Goal: Task Accomplishment & Management: Manage account settings

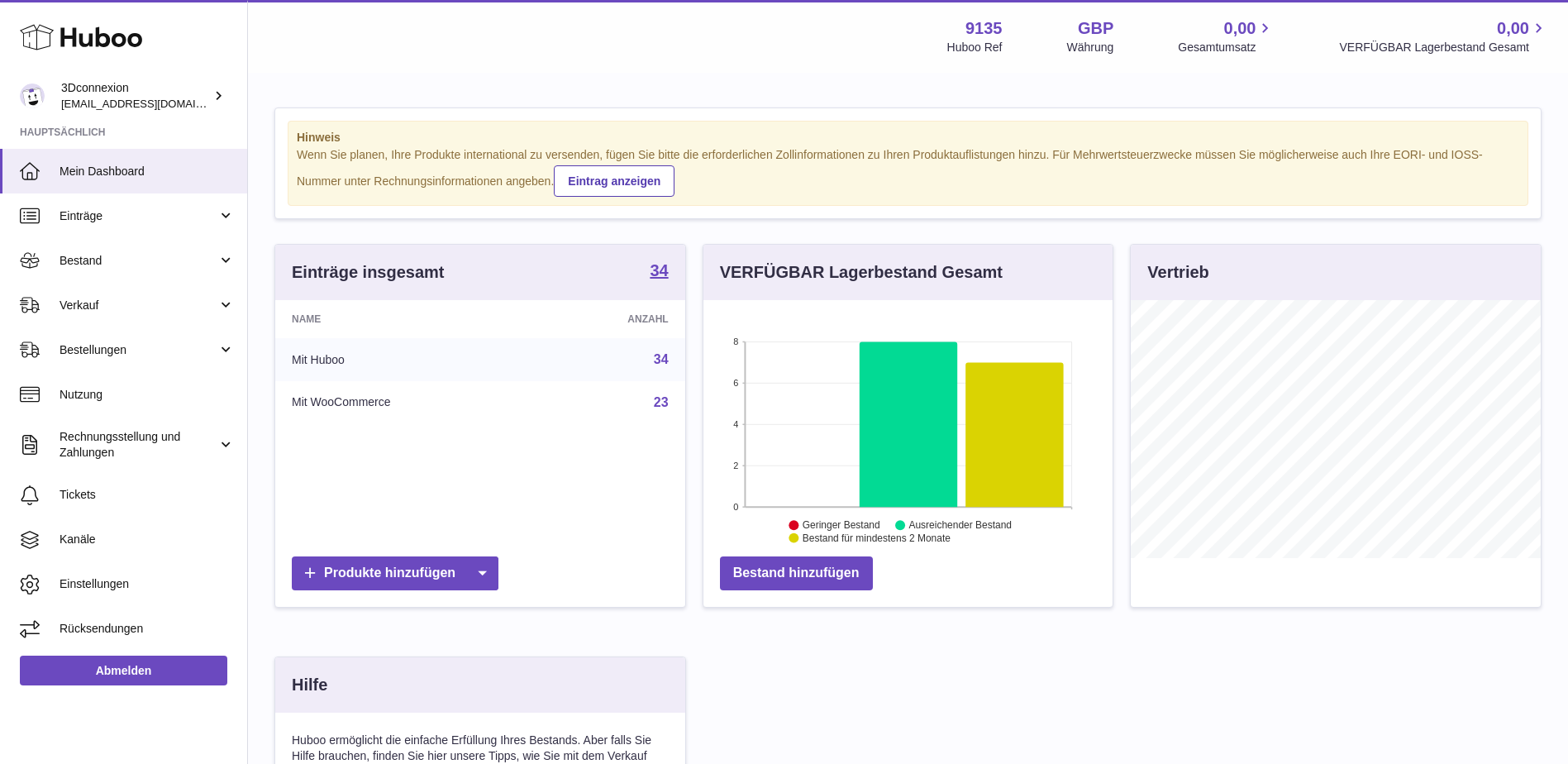
scroll to position [258, 409]
click at [94, 257] on span "Bestand" at bounding box center [139, 261] width 158 height 16
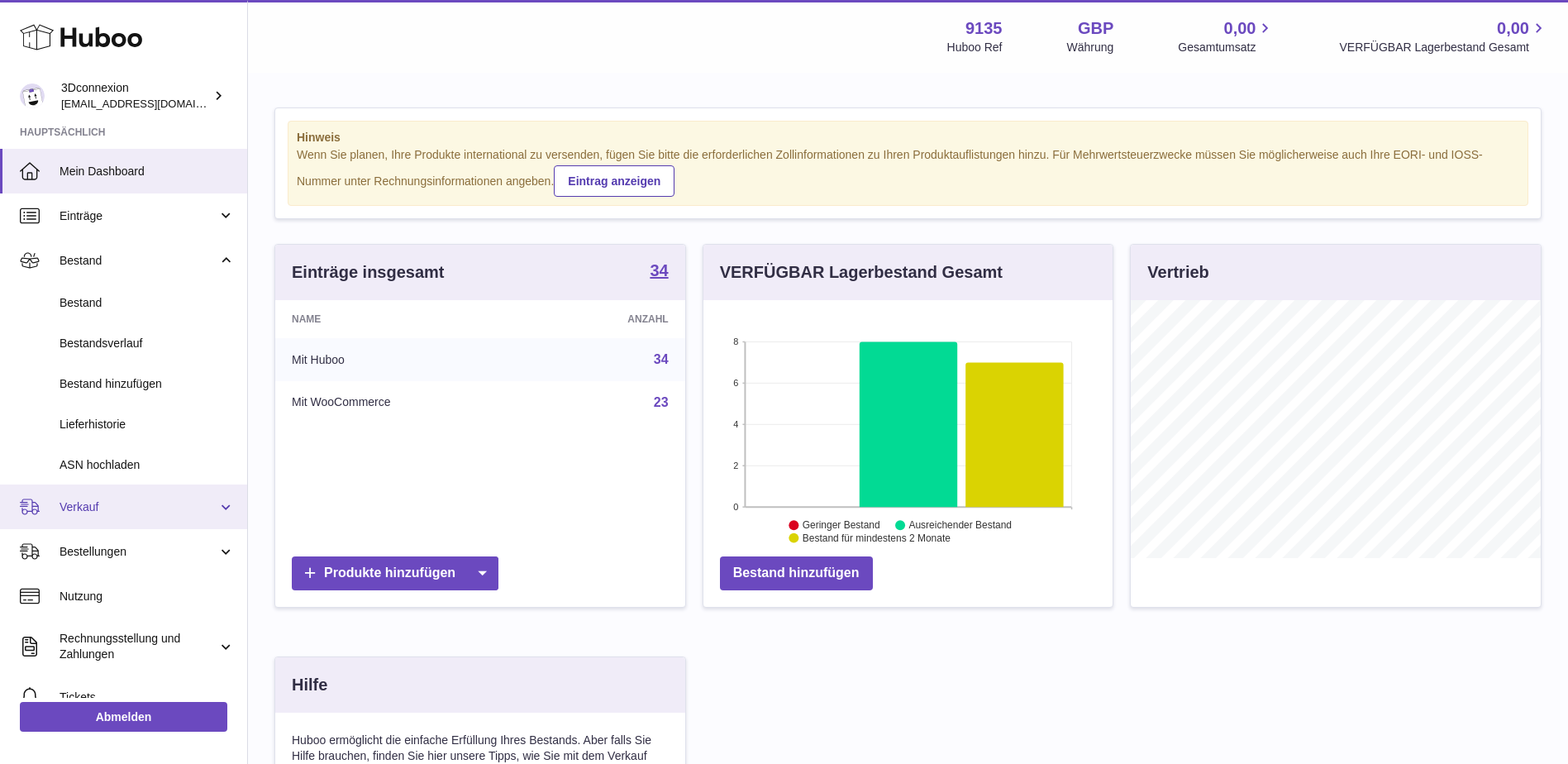
click at [114, 500] on span "Verkauf" at bounding box center [139, 508] width 158 height 16
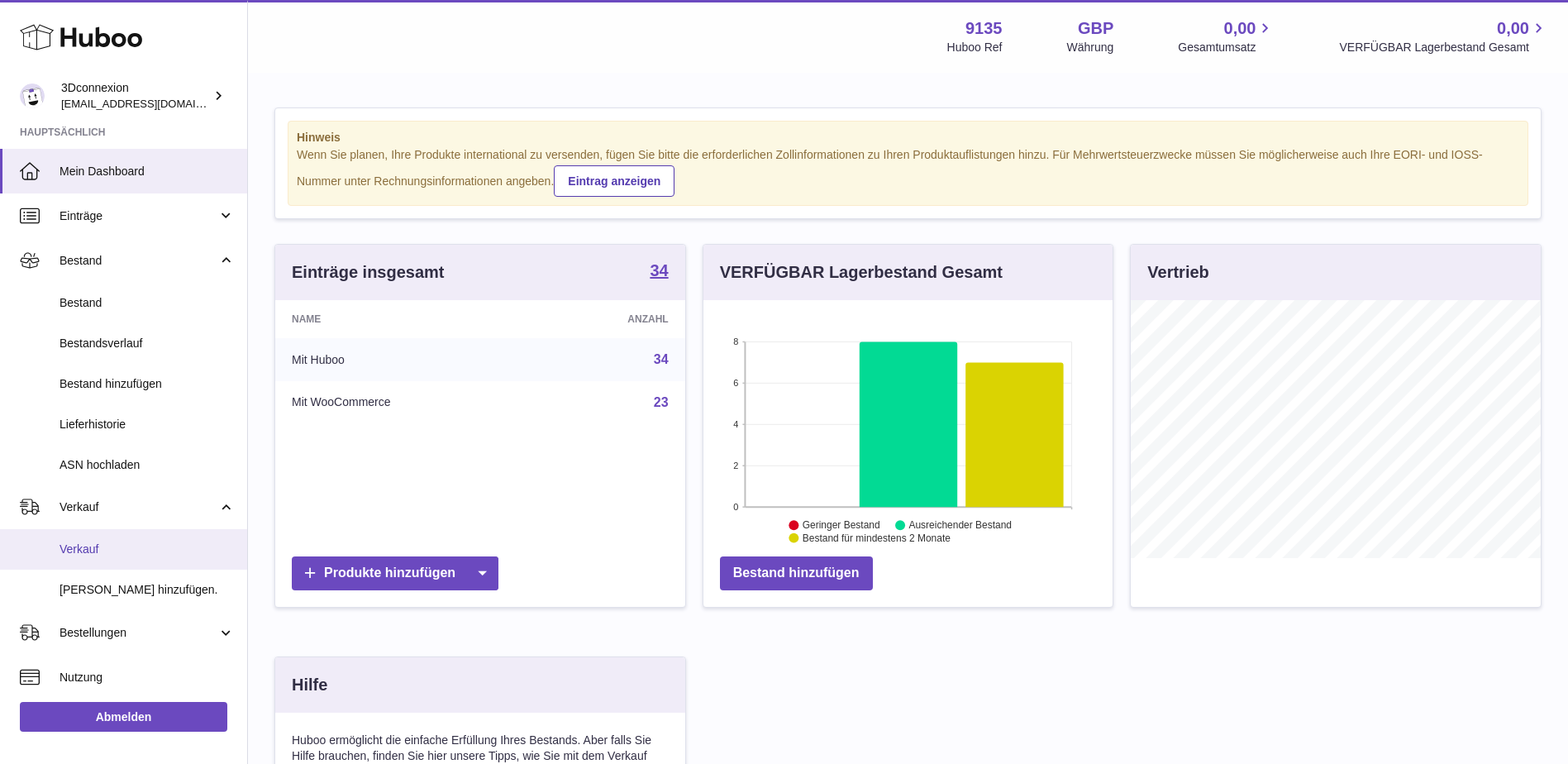
click at [99, 538] on link "Verkauf" at bounding box center [124, 549] width 247 height 41
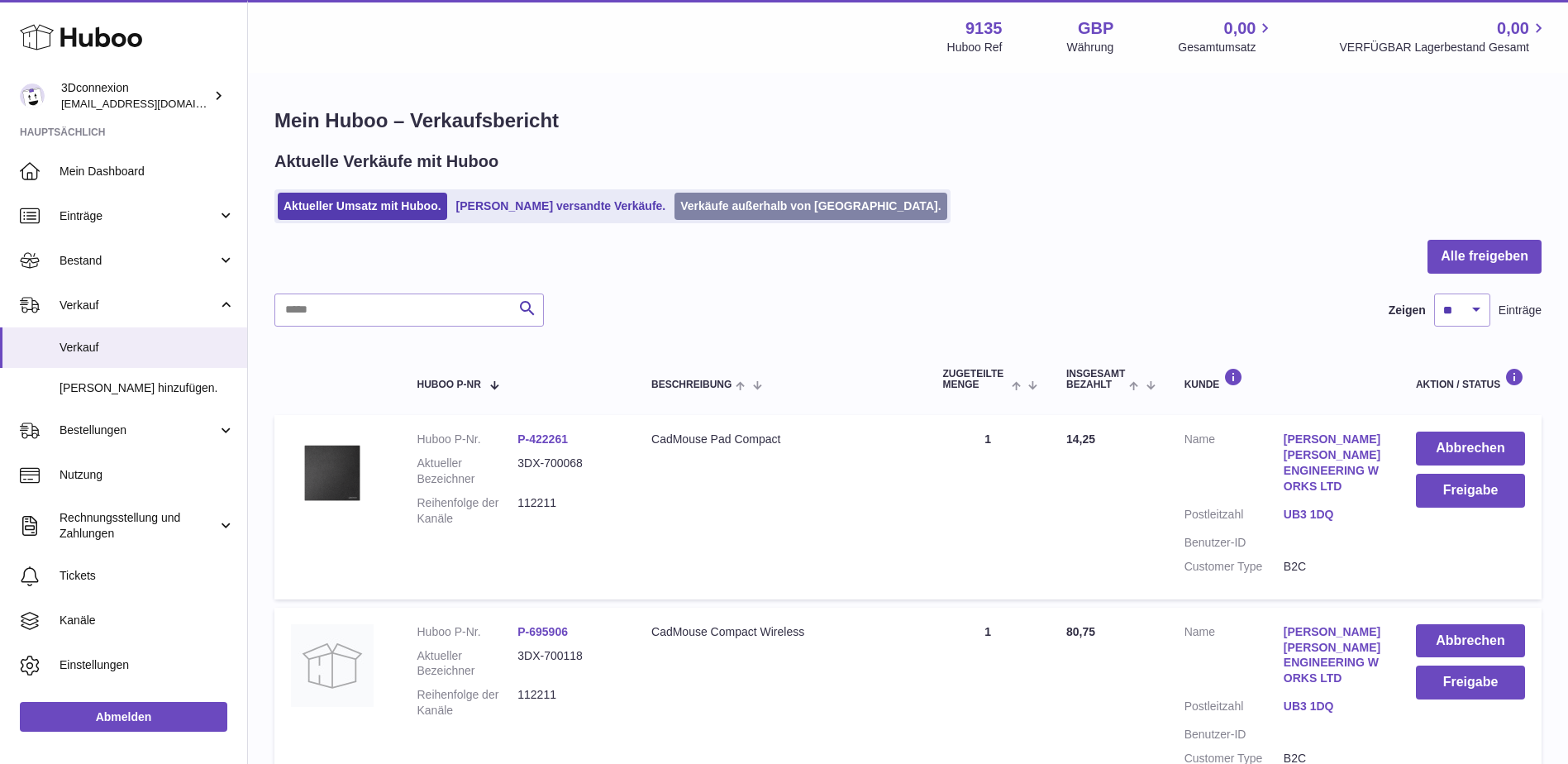
click at [755, 217] on link "Verkäufe außerhalb von [GEOGRAPHIC_DATA]." at bounding box center [810, 205] width 272 height 27
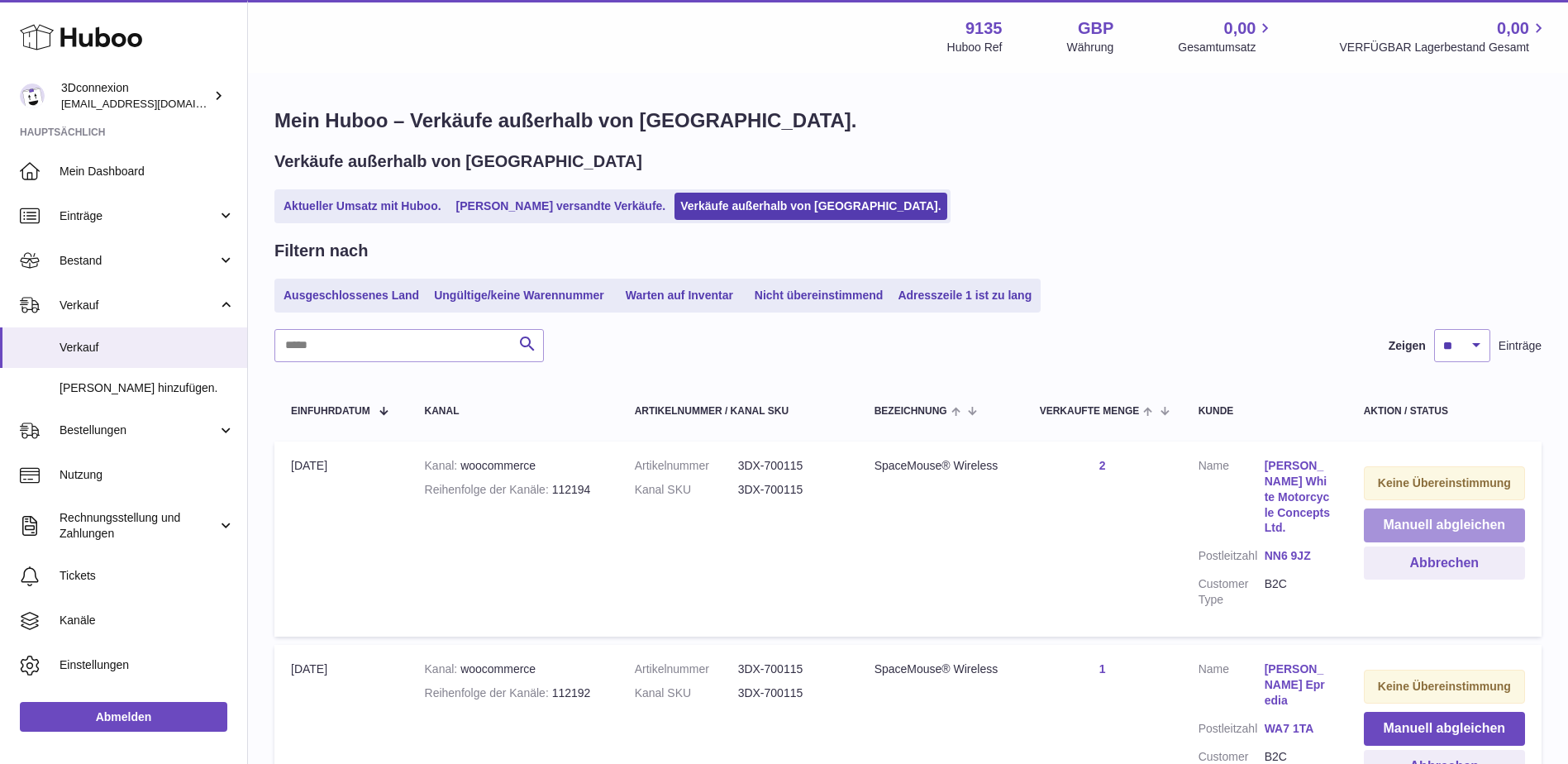
click at [1452, 537] on button "Manuell abgleichen" at bounding box center [1444, 526] width 162 height 34
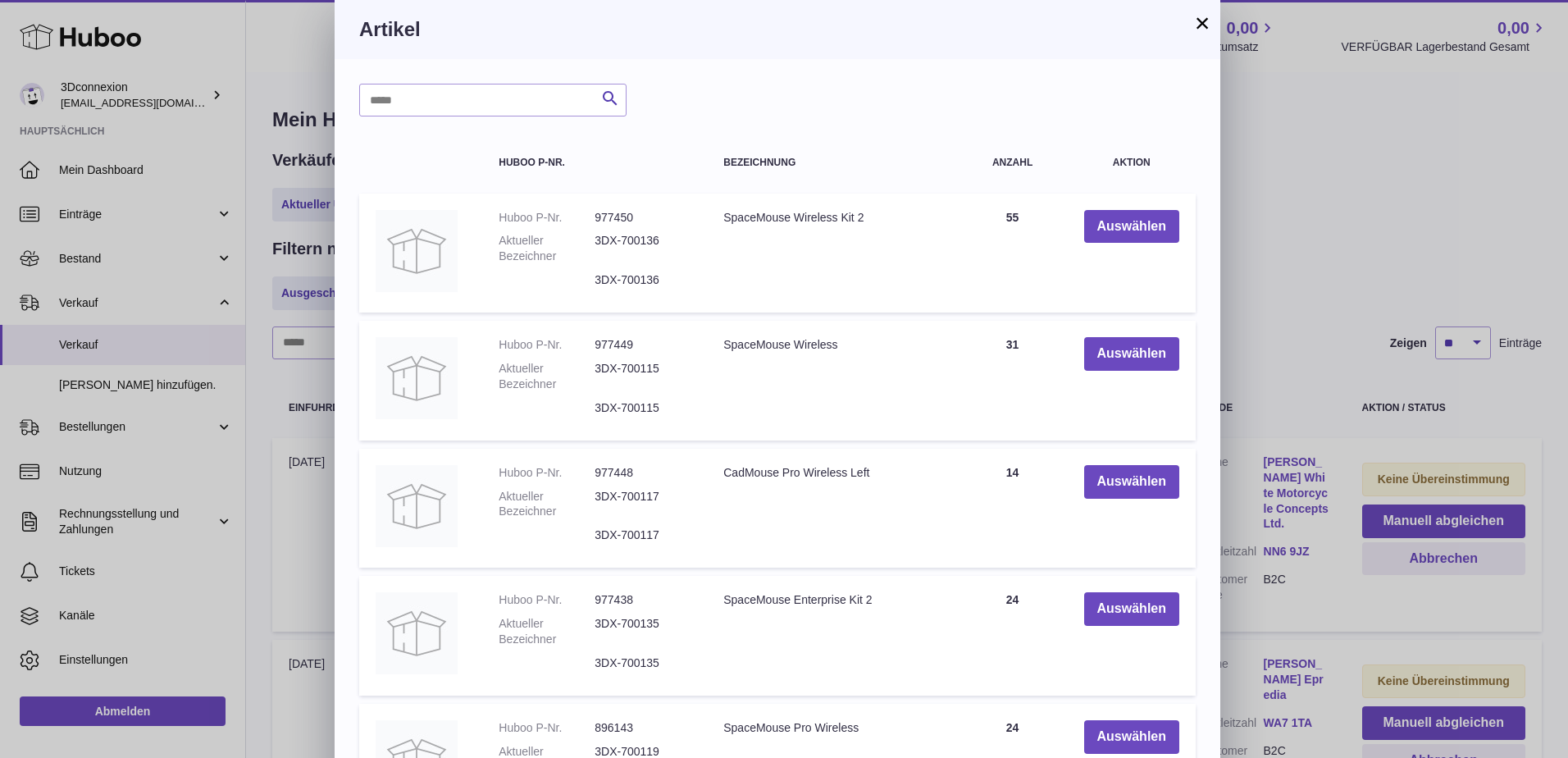
click at [1068, 330] on td "Auswählen" at bounding box center [1131, 380] width 128 height 120
click at [1107, 345] on button "Auswählen" at bounding box center [1132, 354] width 95 height 34
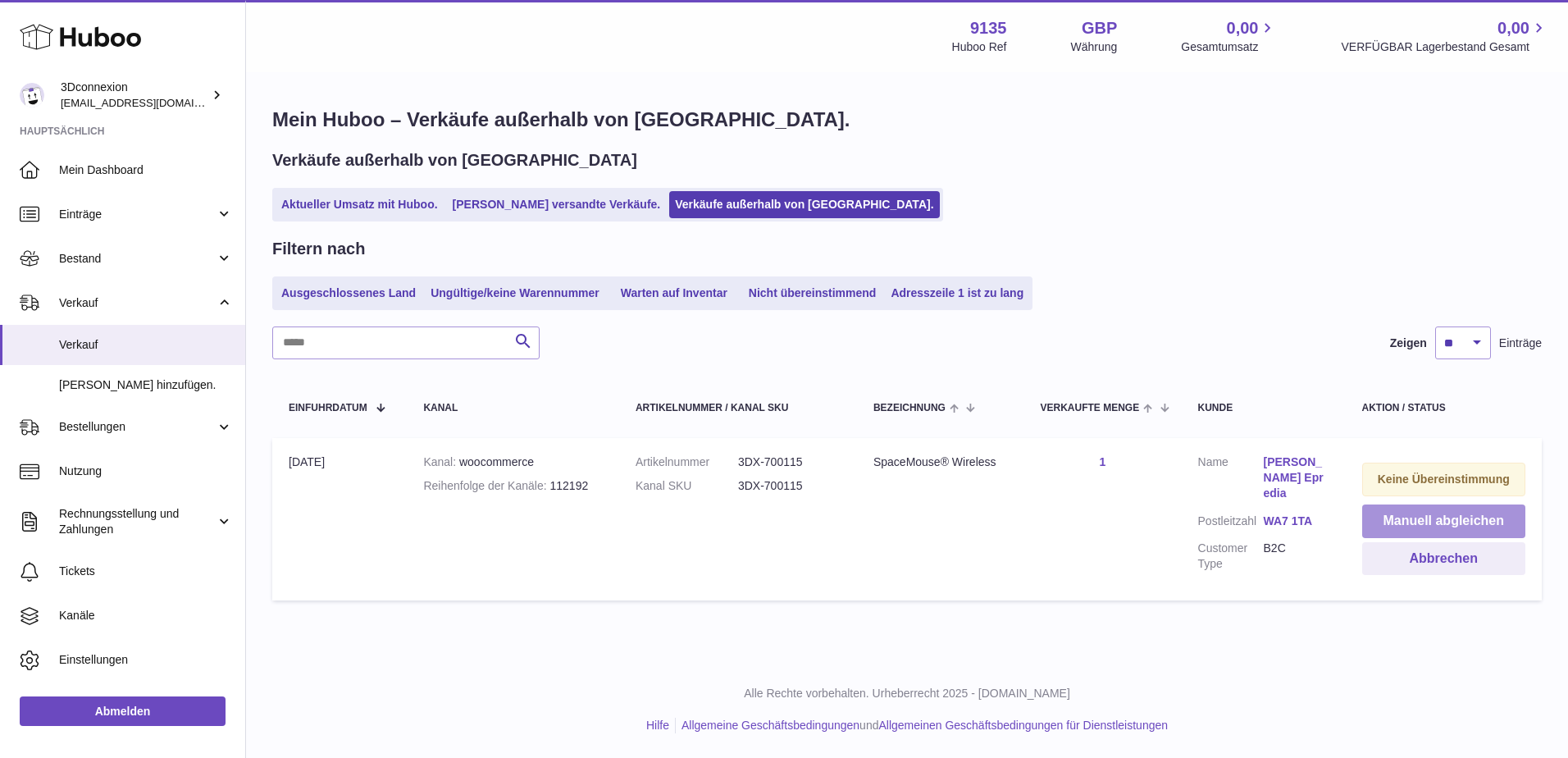
click at [1407, 517] on button "Manuell abgleichen" at bounding box center [1443, 521] width 163 height 34
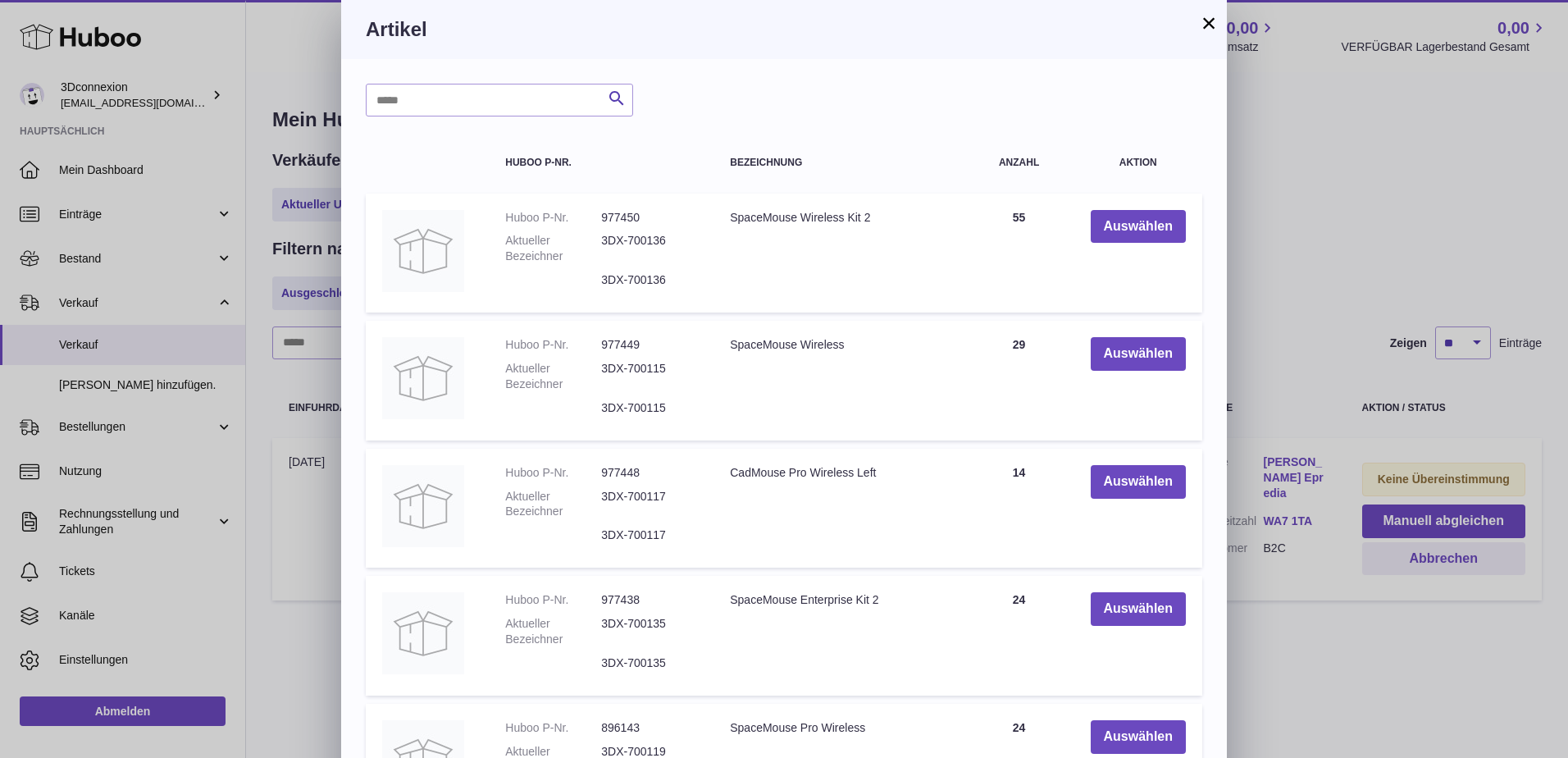
click at [1111, 327] on td "Auswählen" at bounding box center [1138, 380] width 128 height 120
click at [1122, 351] on button "Auswählen" at bounding box center [1138, 354] width 95 height 34
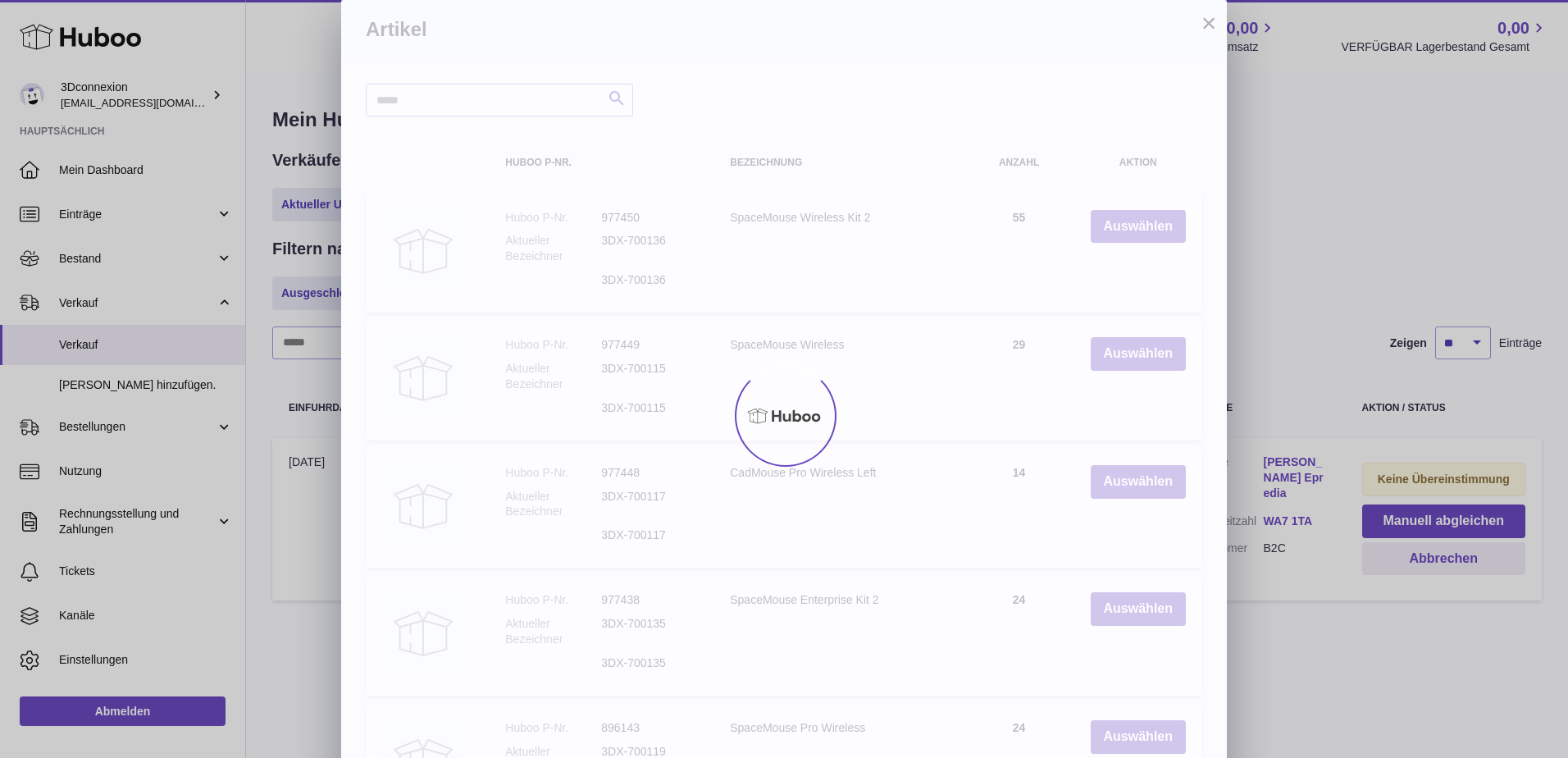
click at [305, 200] on div at bounding box center [784, 416] width 1568 height 684
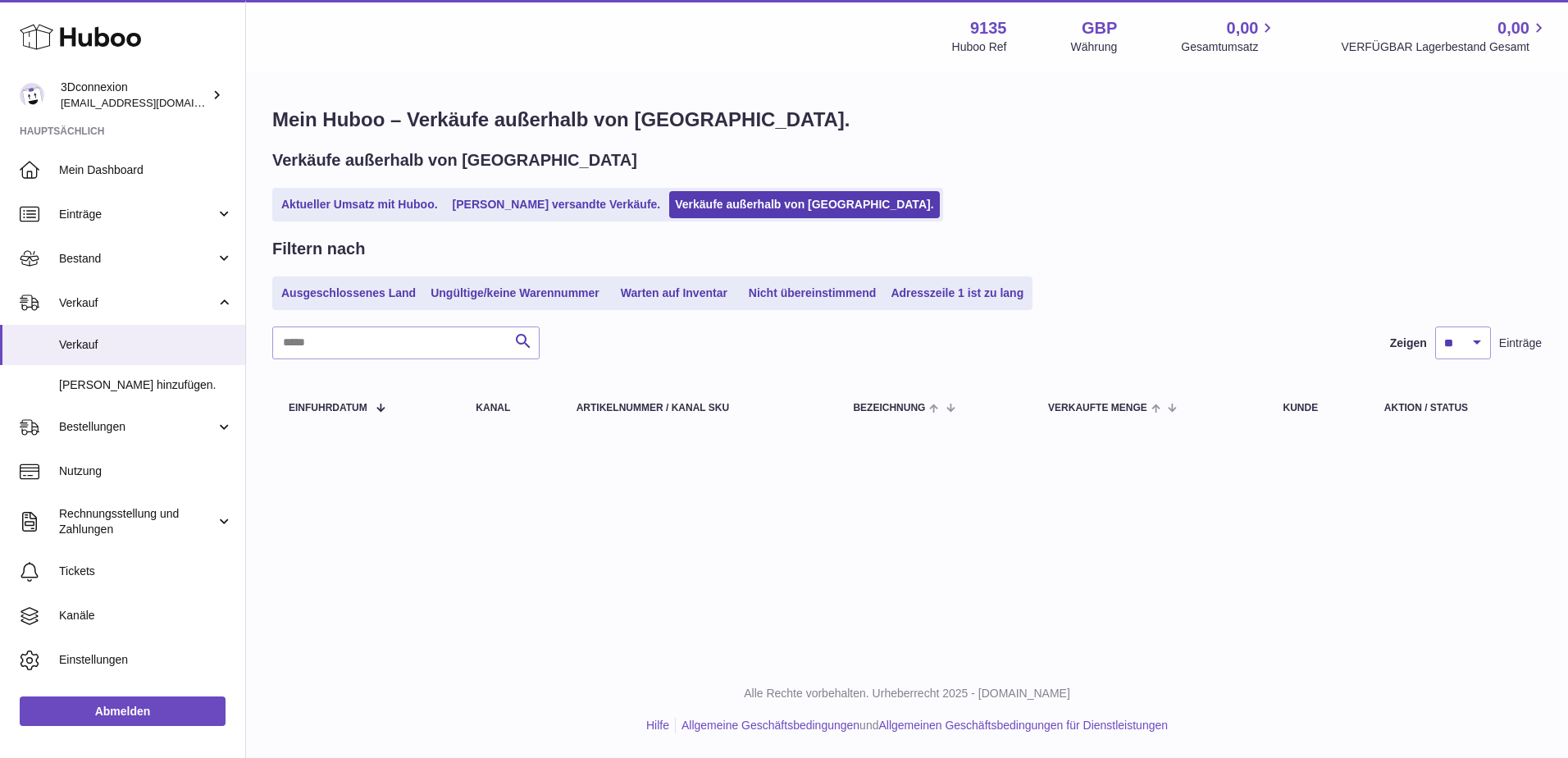
click at [305, 200] on link "Aktueller Umsatz mit Huboo." at bounding box center [359, 204] width 168 height 27
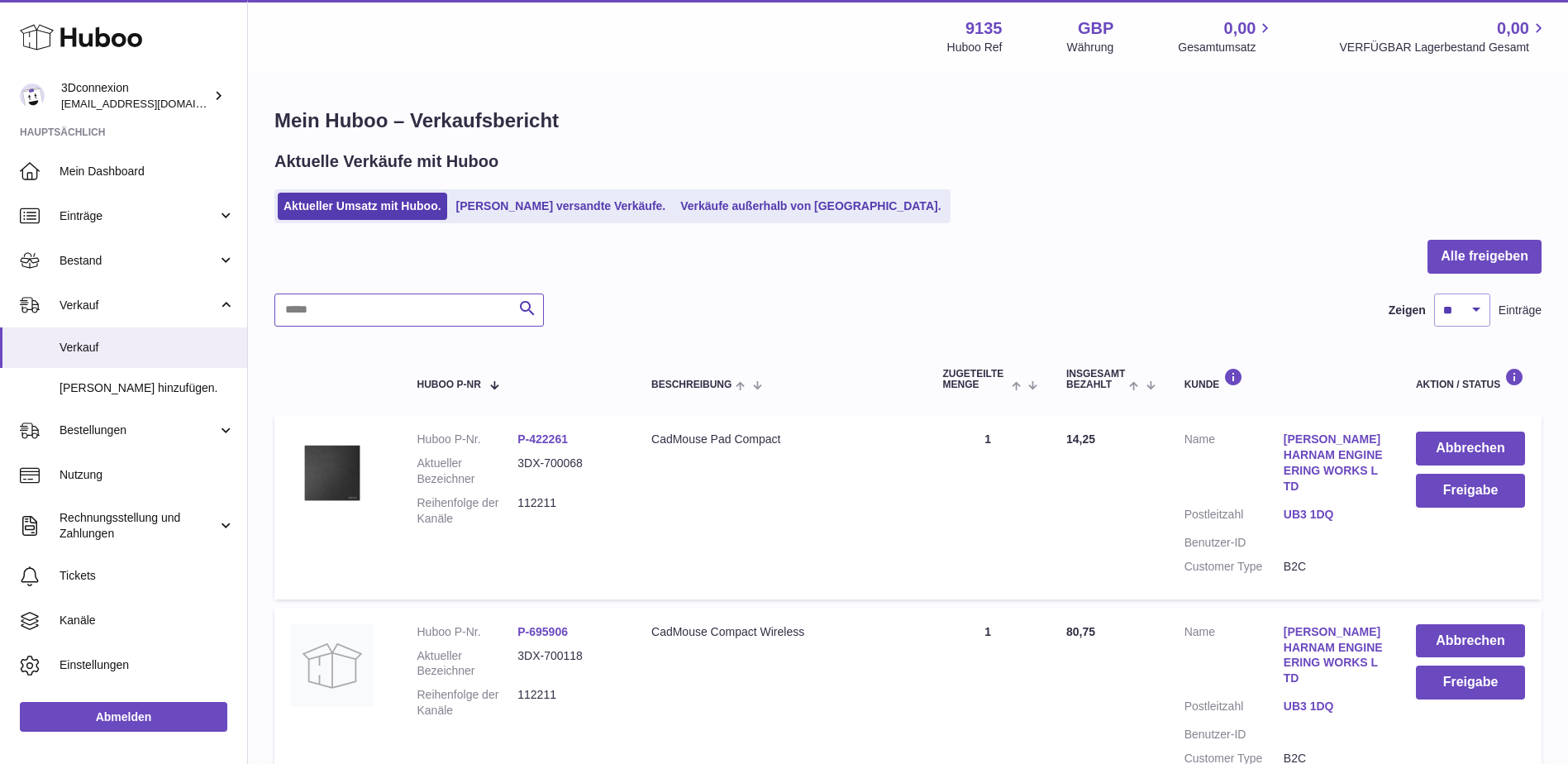
click at [365, 312] on input "text" at bounding box center [409, 309] width 269 height 33
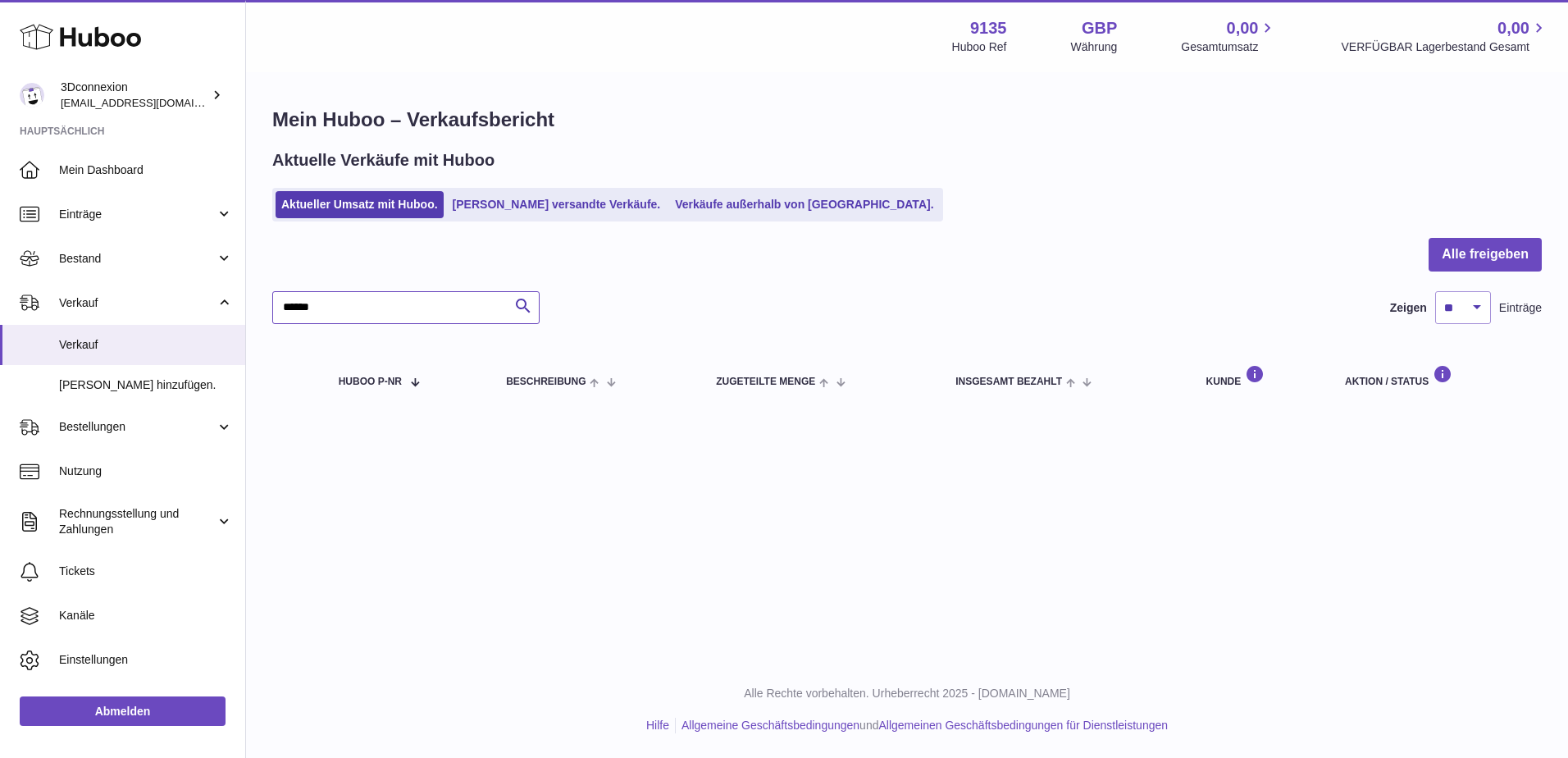
drag, startPoint x: 303, startPoint y: 308, endPoint x: 491, endPoint y: 321, distance: 188.4
click at [491, 321] on input "******" at bounding box center [406, 307] width 267 height 33
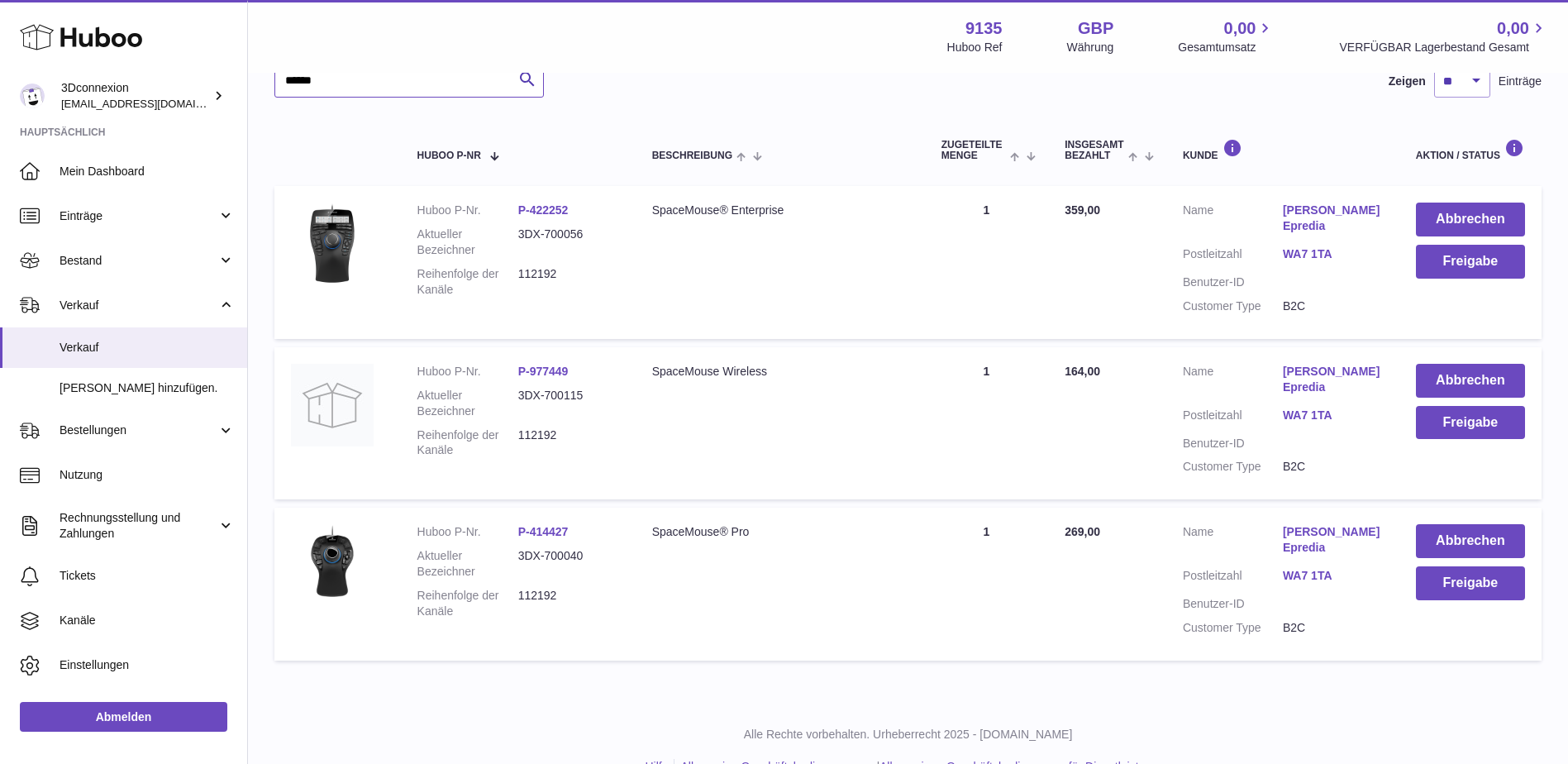
scroll to position [248, 0]
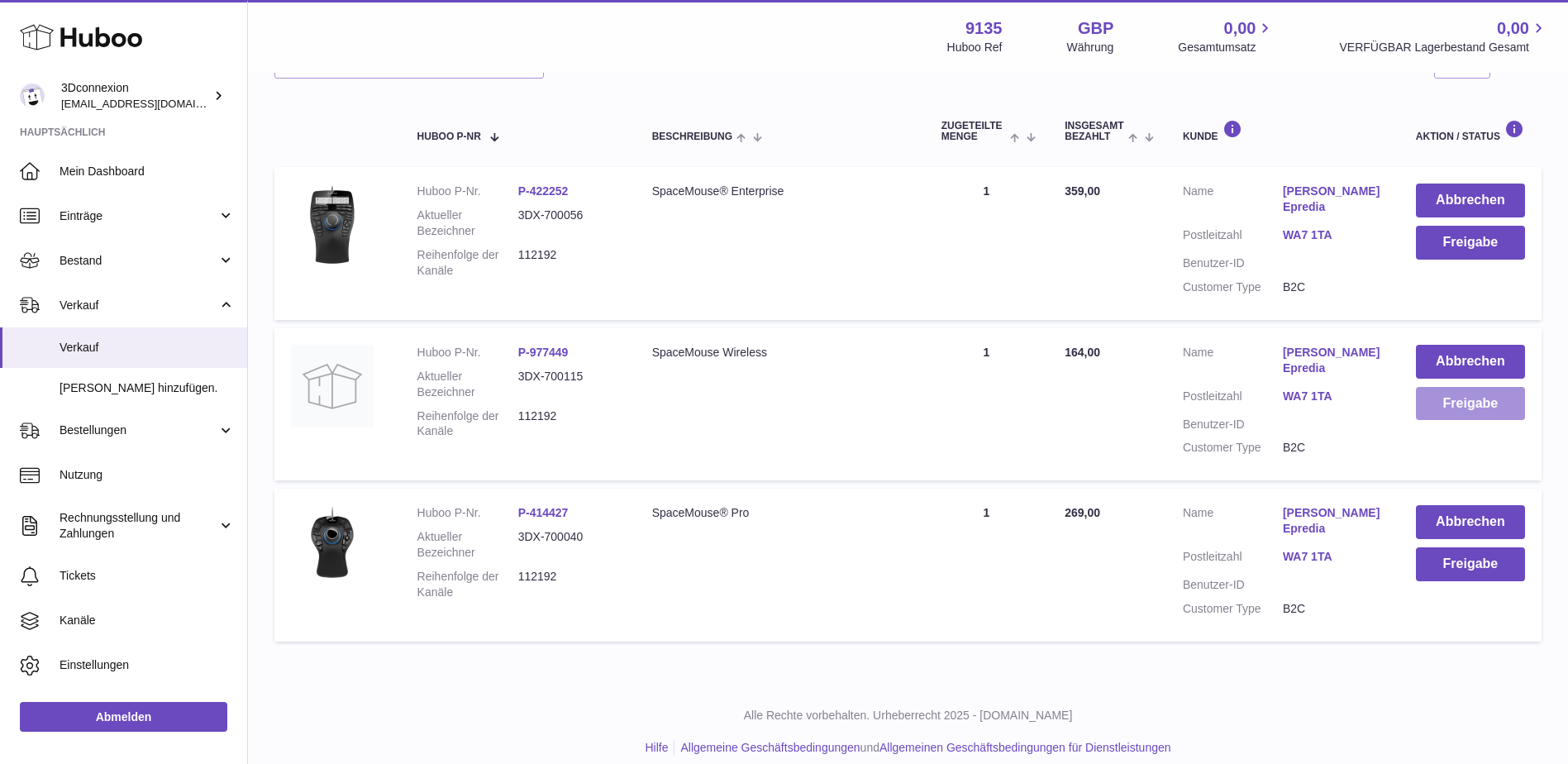
click at [1478, 410] on button "Freigabe" at bounding box center [1470, 404] width 109 height 34
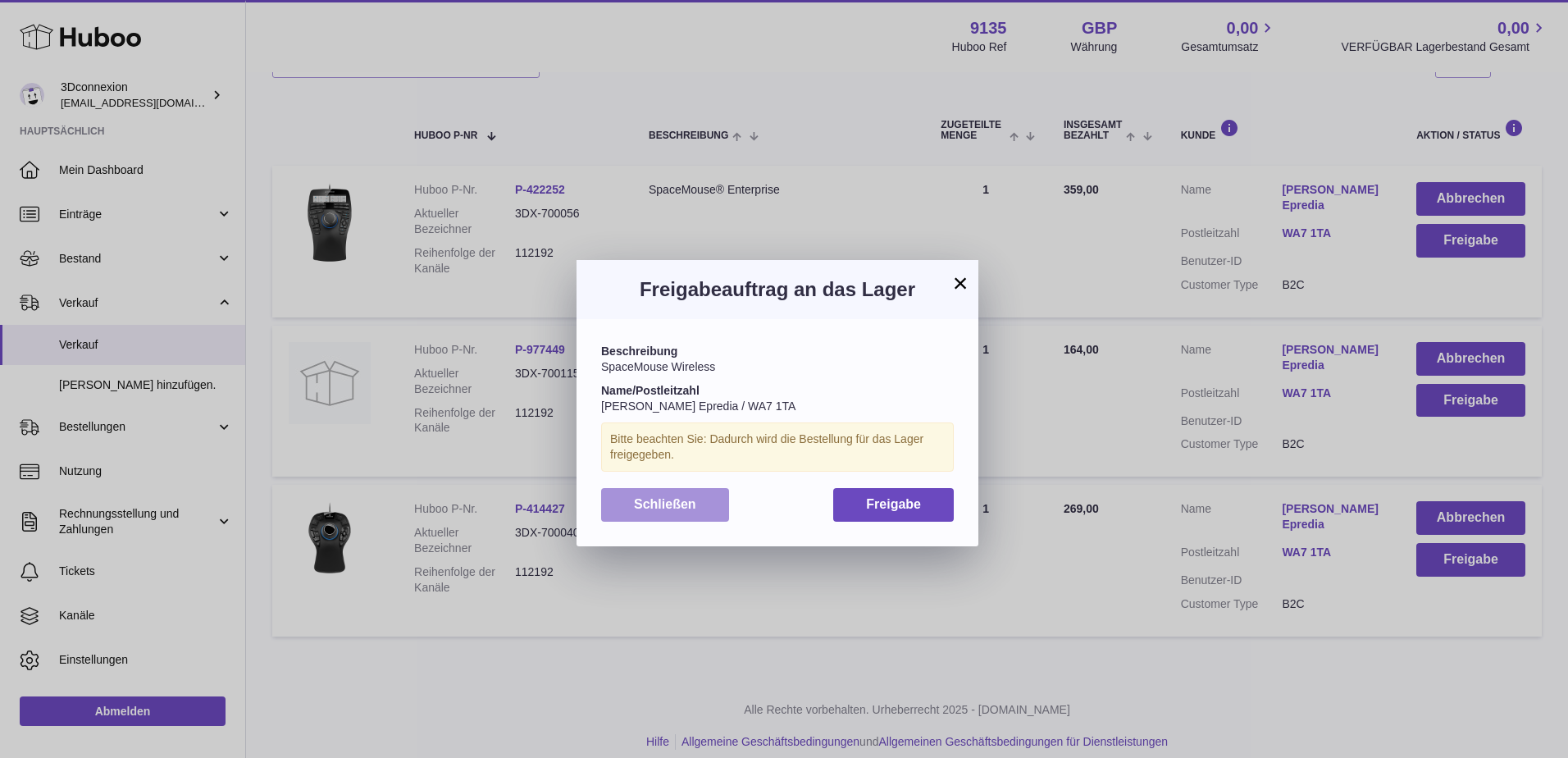
click at [679, 502] on span "Schließen" at bounding box center [665, 504] width 62 height 14
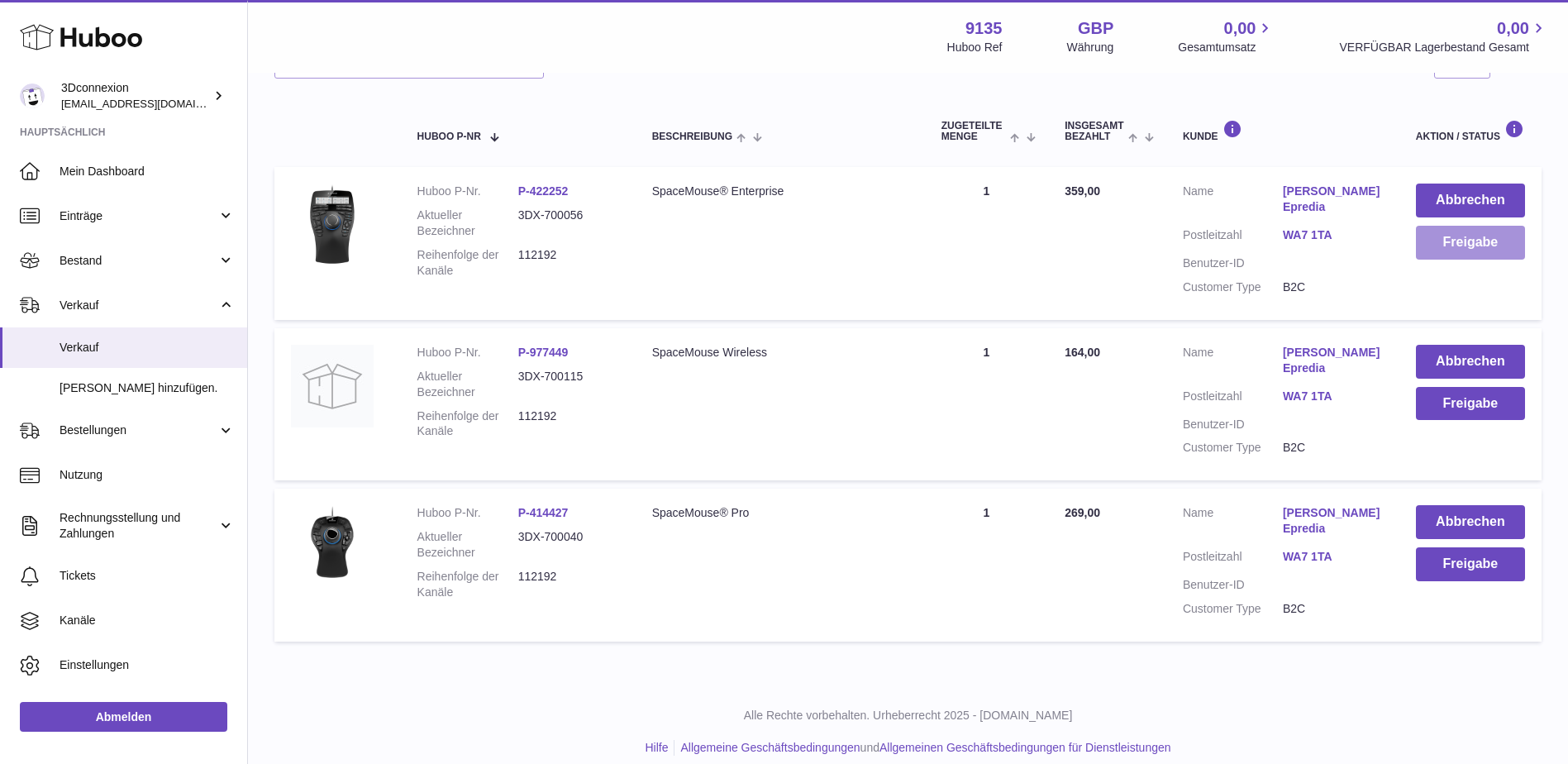
click at [1421, 237] on button "Freigabe" at bounding box center [1470, 242] width 109 height 34
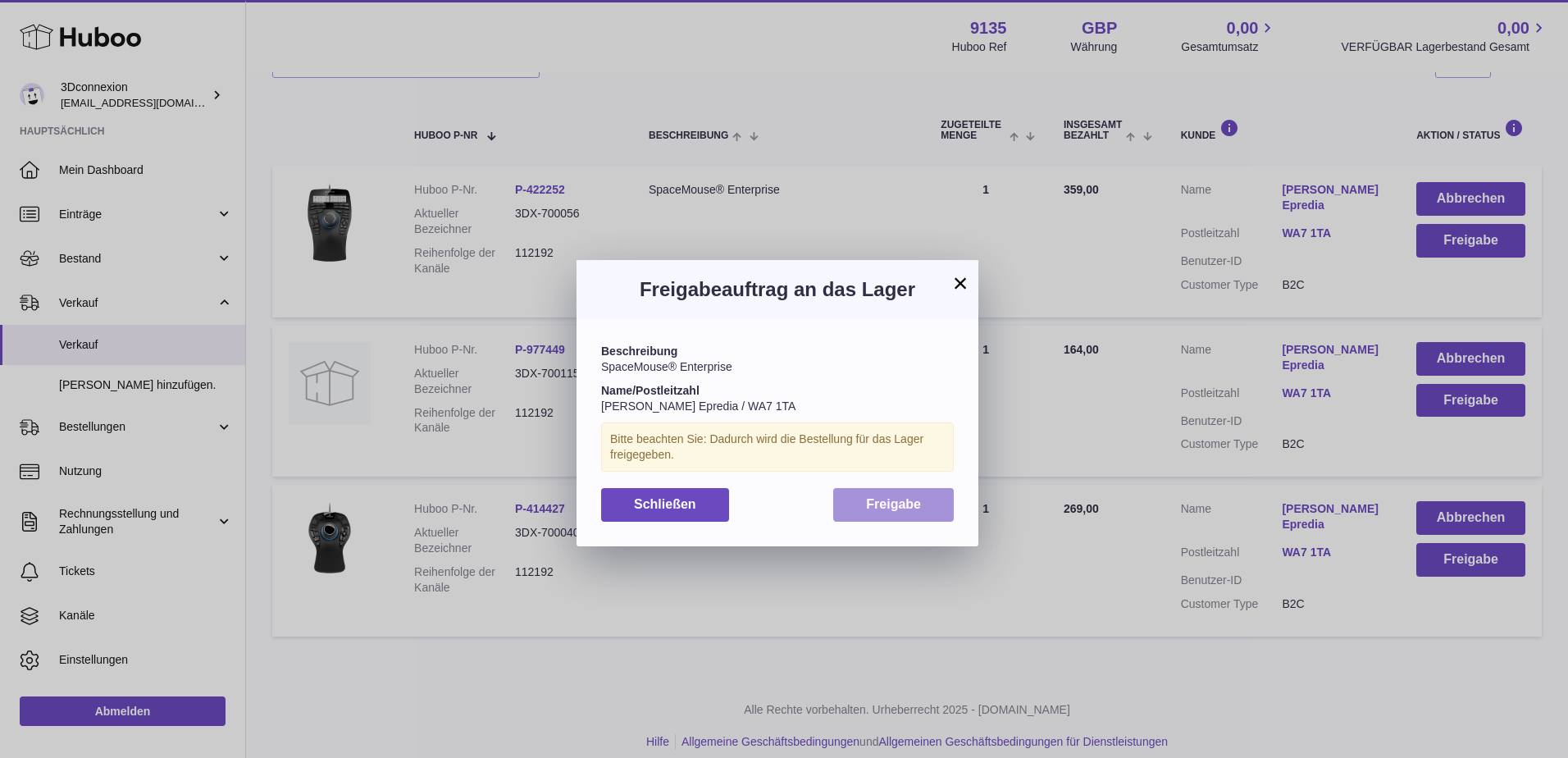
click at [944, 515] on button "Freigabe" at bounding box center [894, 505] width 121 height 34
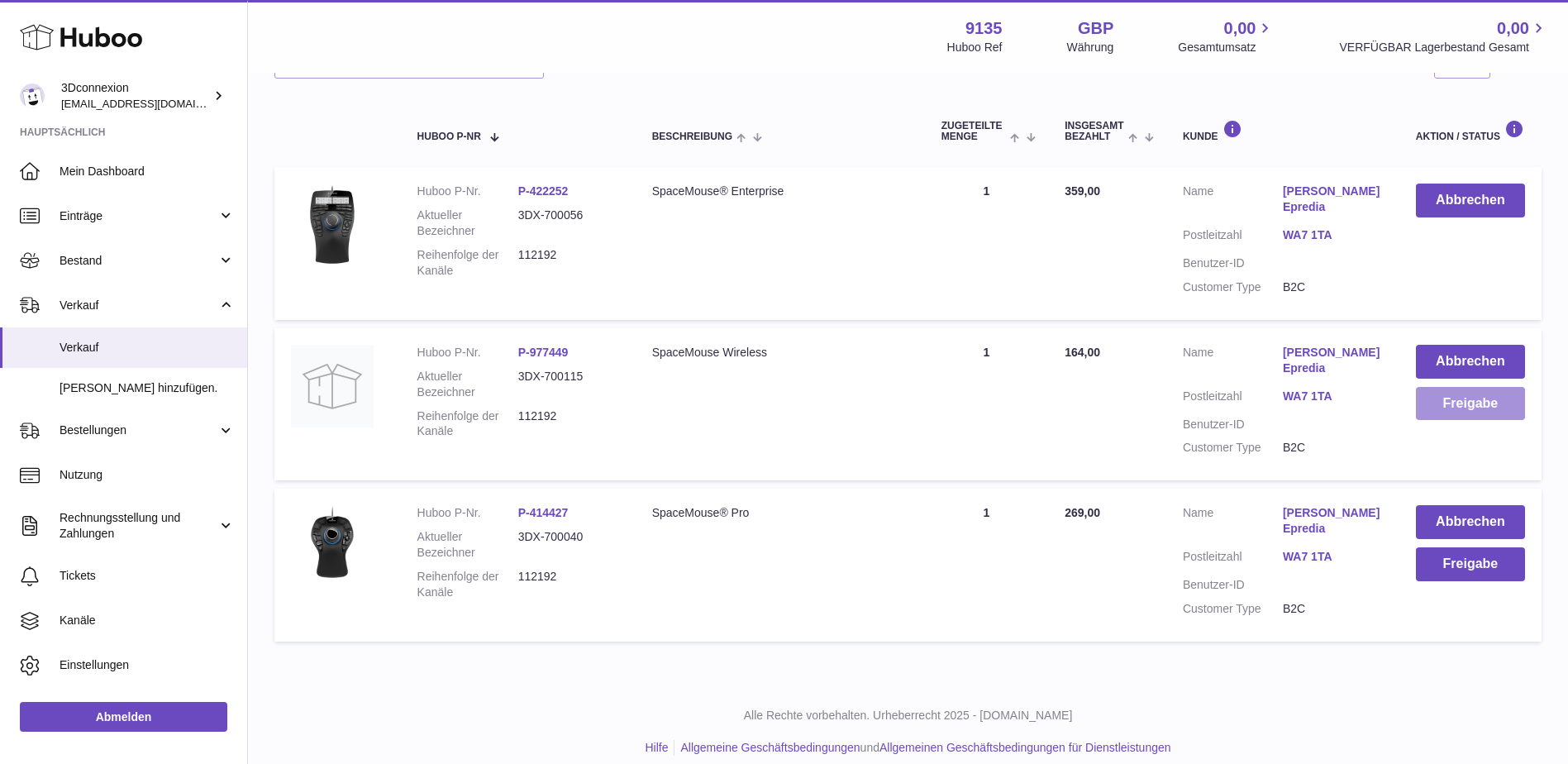
click at [1496, 399] on button "Freigabe" at bounding box center [1470, 404] width 109 height 34
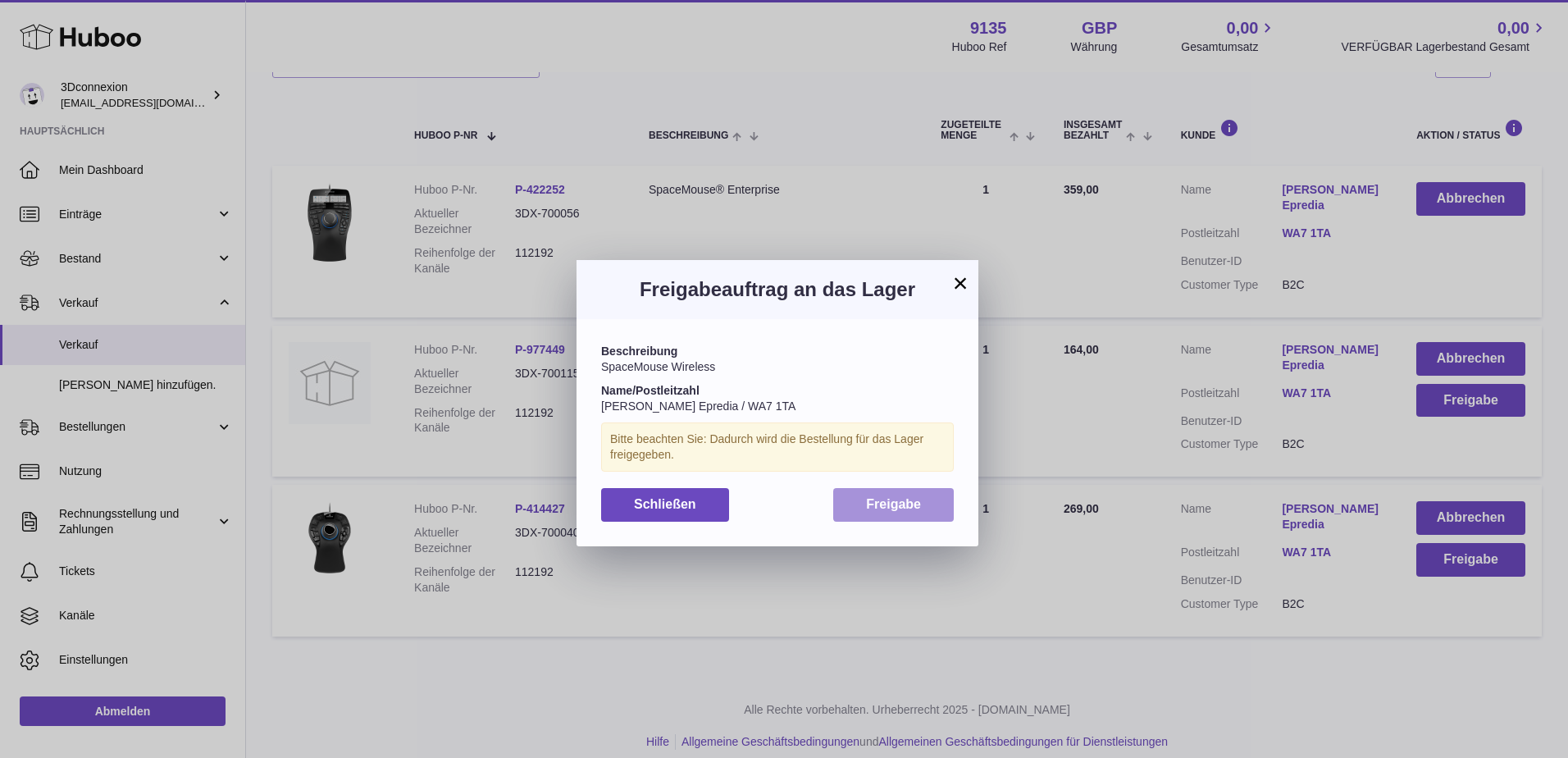
click at [898, 492] on button "Freigabe" at bounding box center [894, 505] width 121 height 34
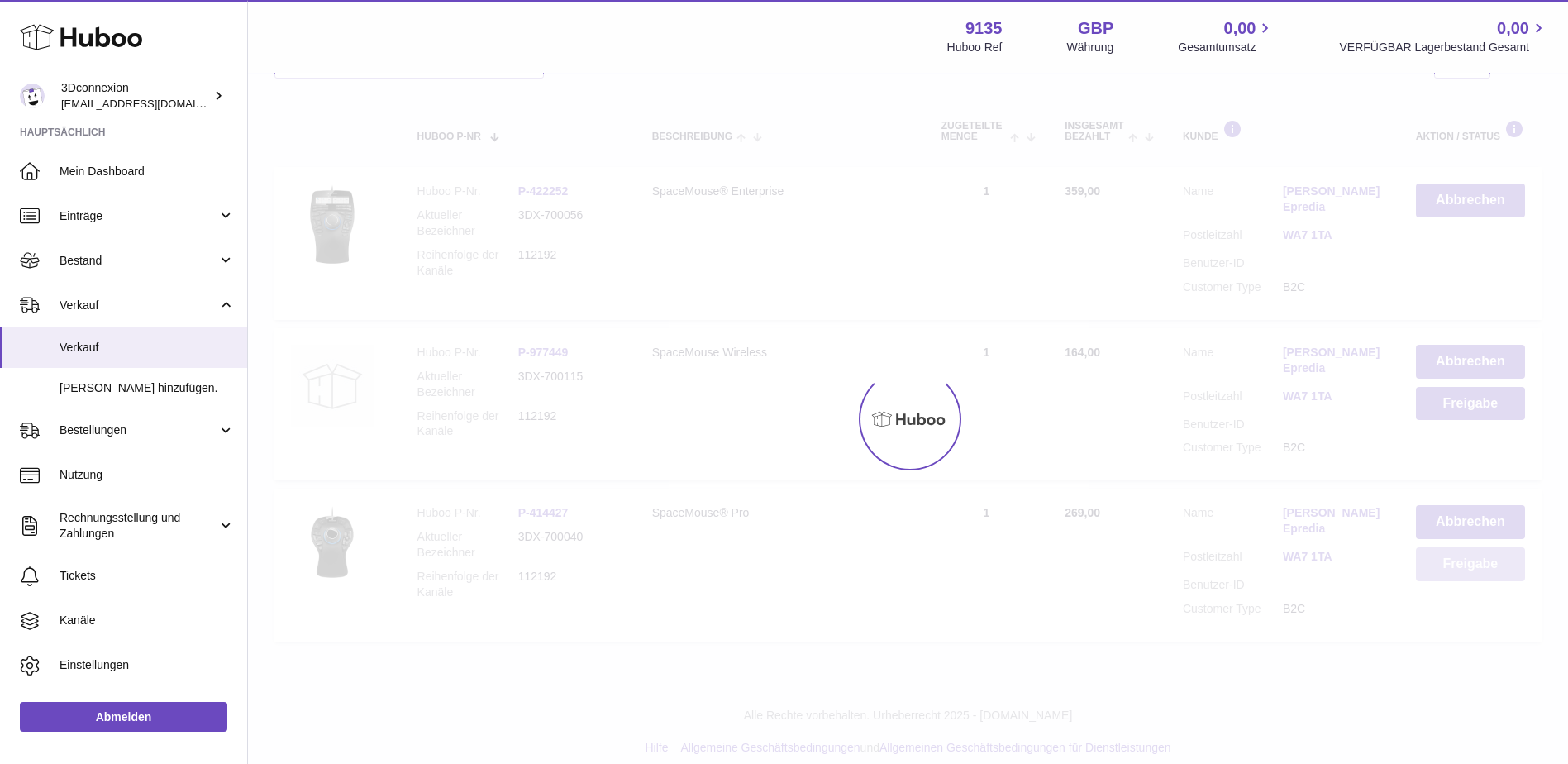
click at [1518, 562] on button "Freigabe" at bounding box center [1470, 565] width 109 height 34
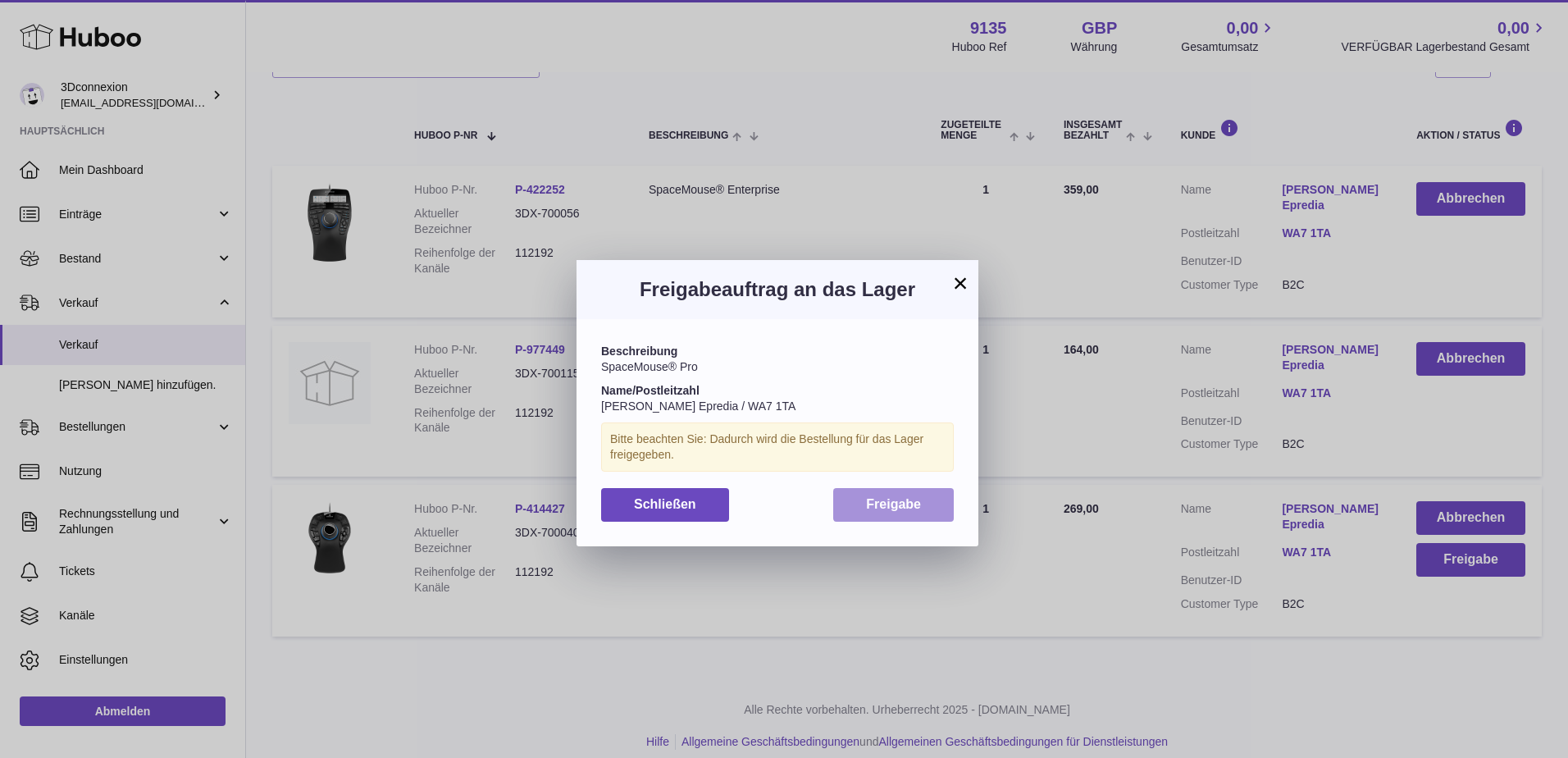
click at [894, 510] on span "Freigabe" at bounding box center [894, 504] width 55 height 14
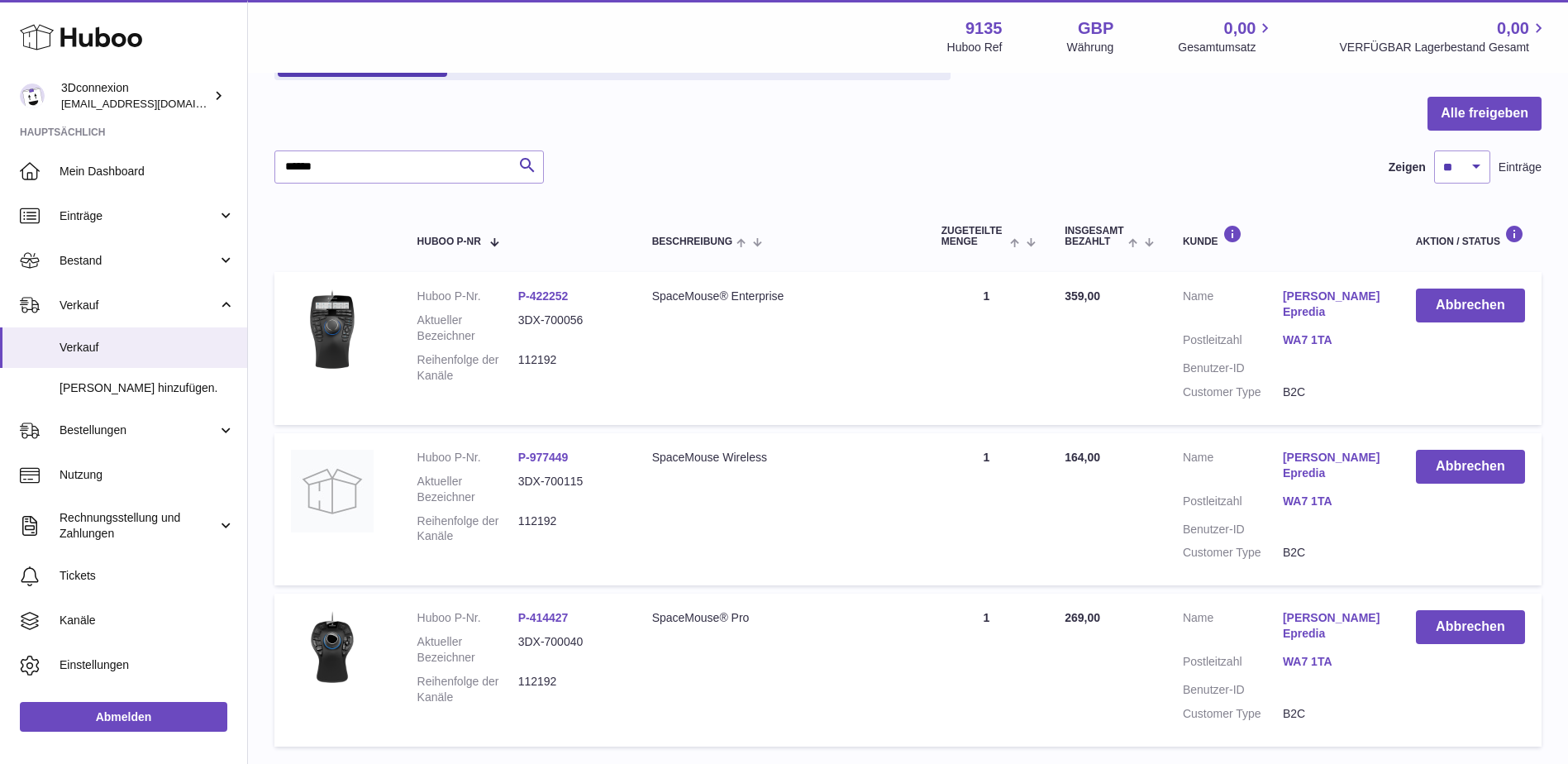
scroll to position [0, 0]
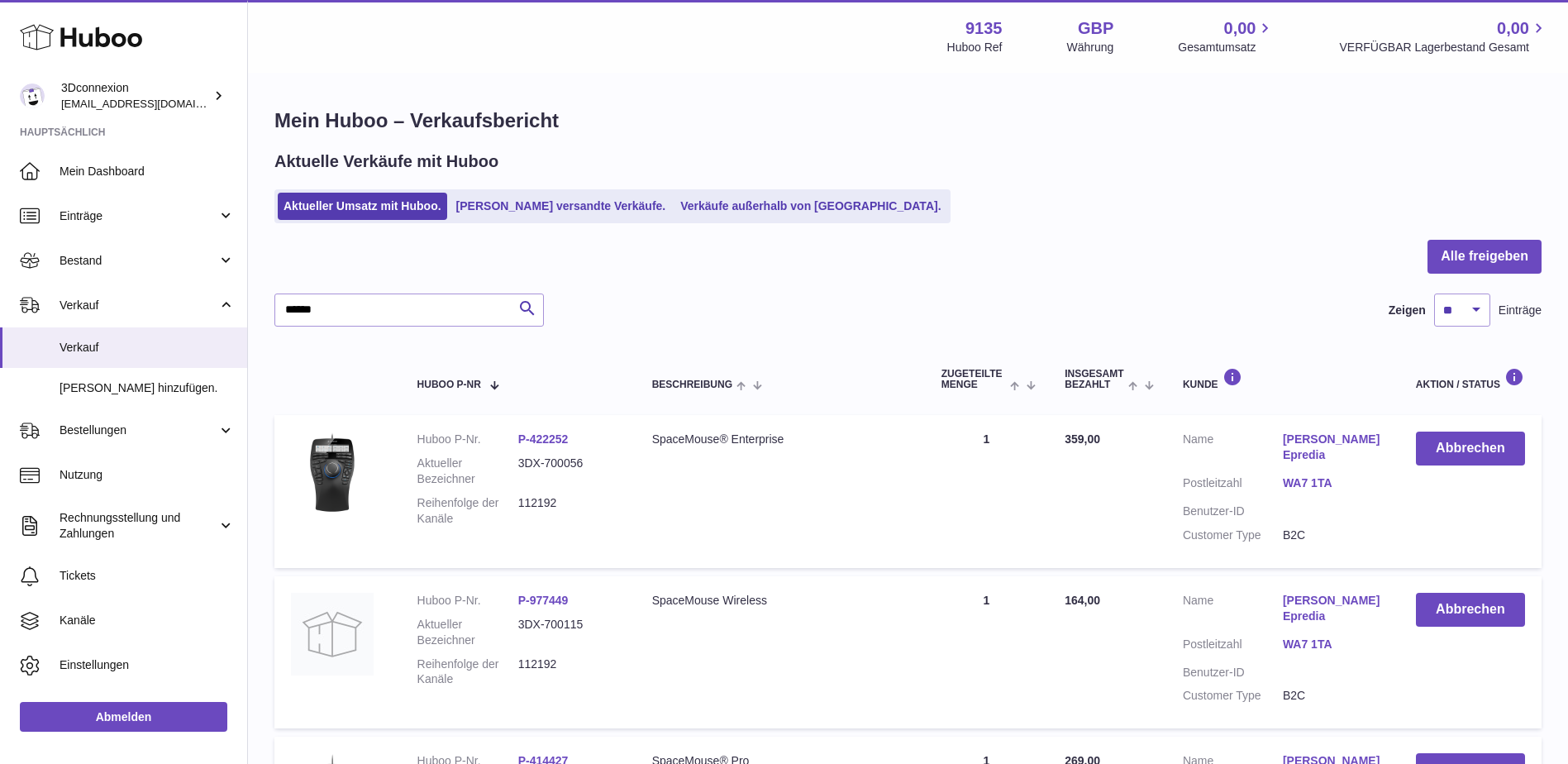
click at [354, 327] on div "Alle freigeben ****** Suche Zeigen ** ** ** *** Einträge Huboo P-Nr Beschreibun…" at bounding box center [908, 569] width 1267 height 658
click at [353, 311] on input "******" at bounding box center [409, 309] width 269 height 33
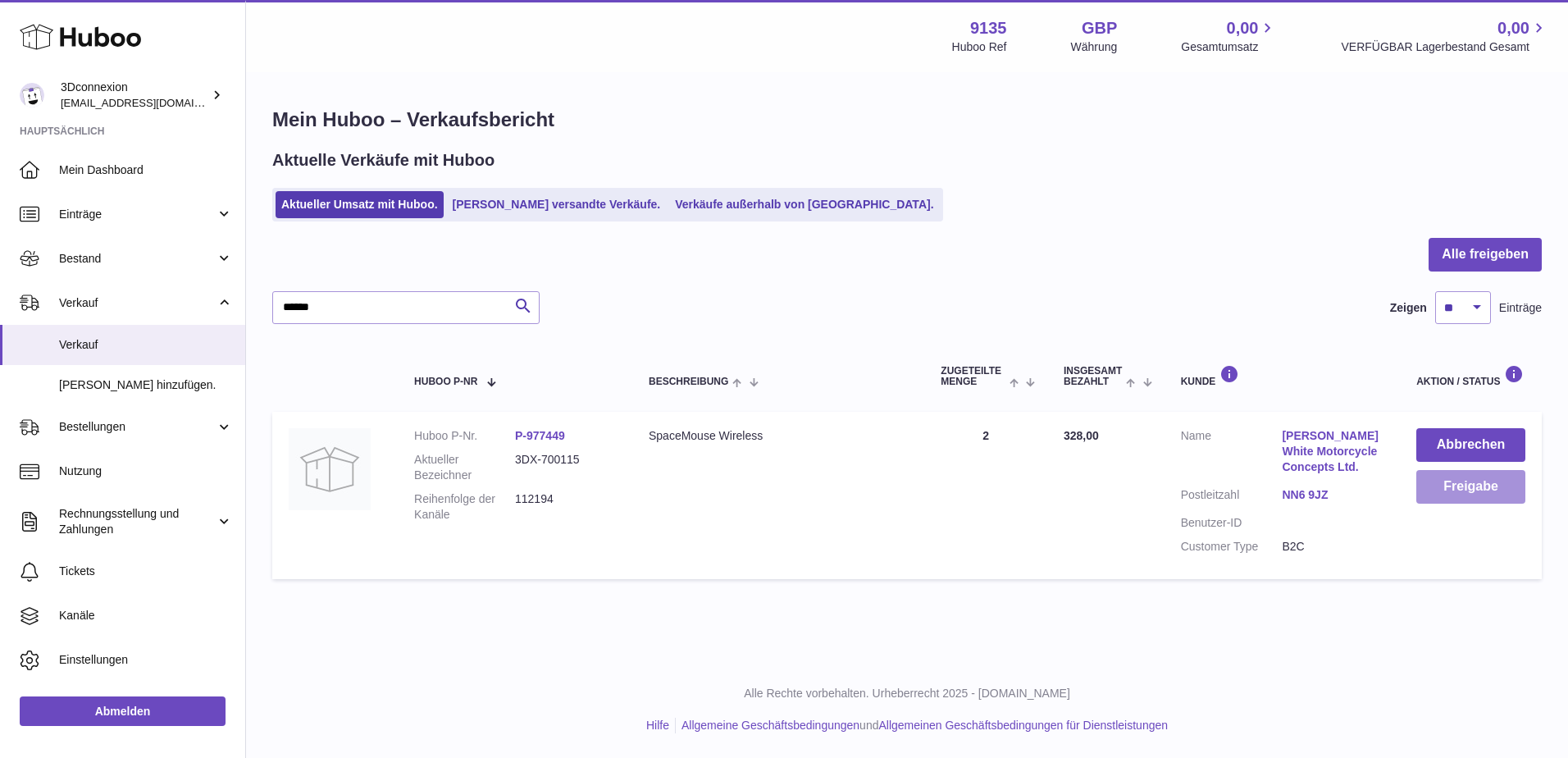
click at [1496, 496] on button "Freigabe" at bounding box center [1471, 487] width 109 height 34
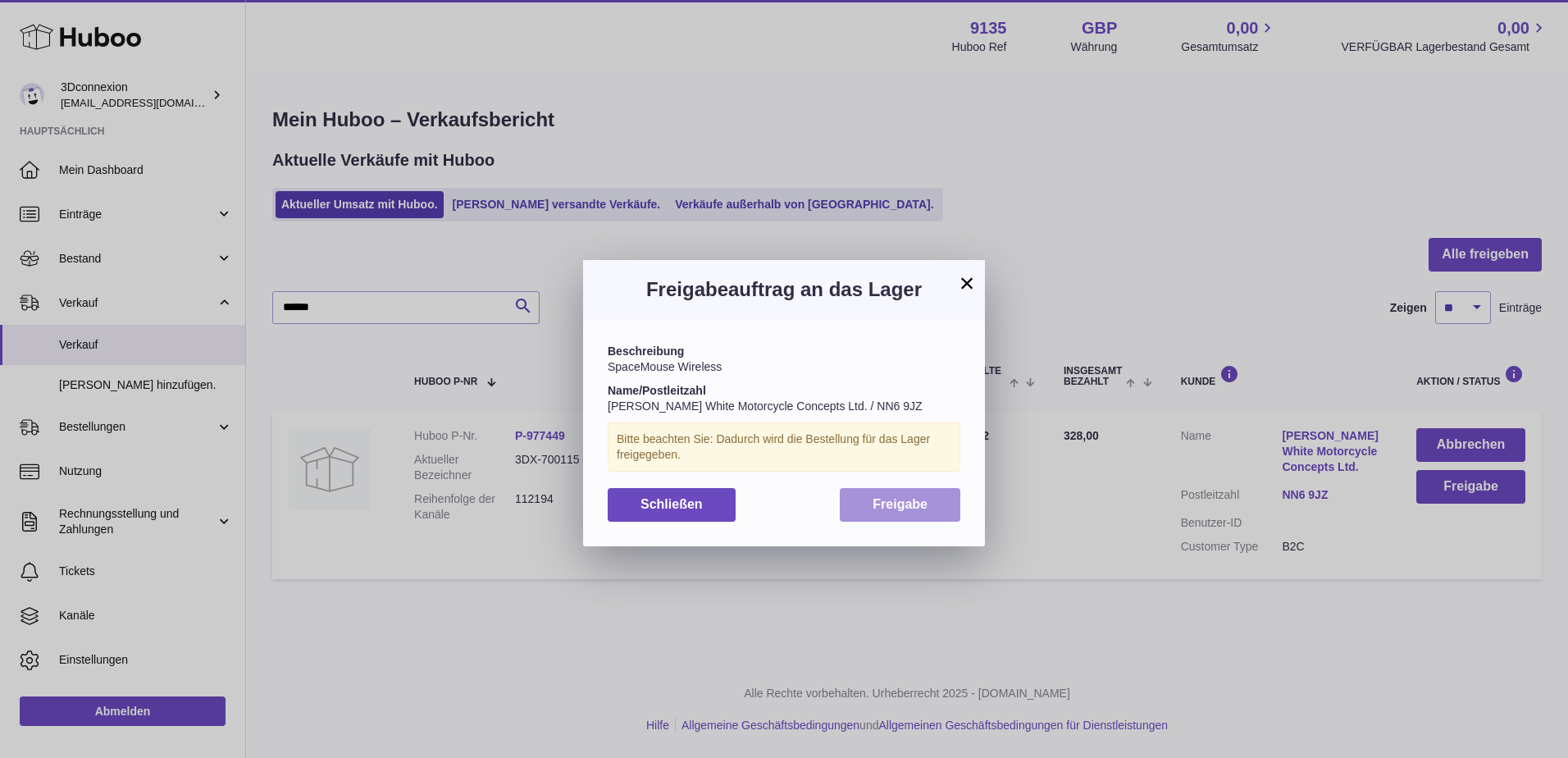
click at [858, 495] on button "Freigabe" at bounding box center [901, 505] width 121 height 34
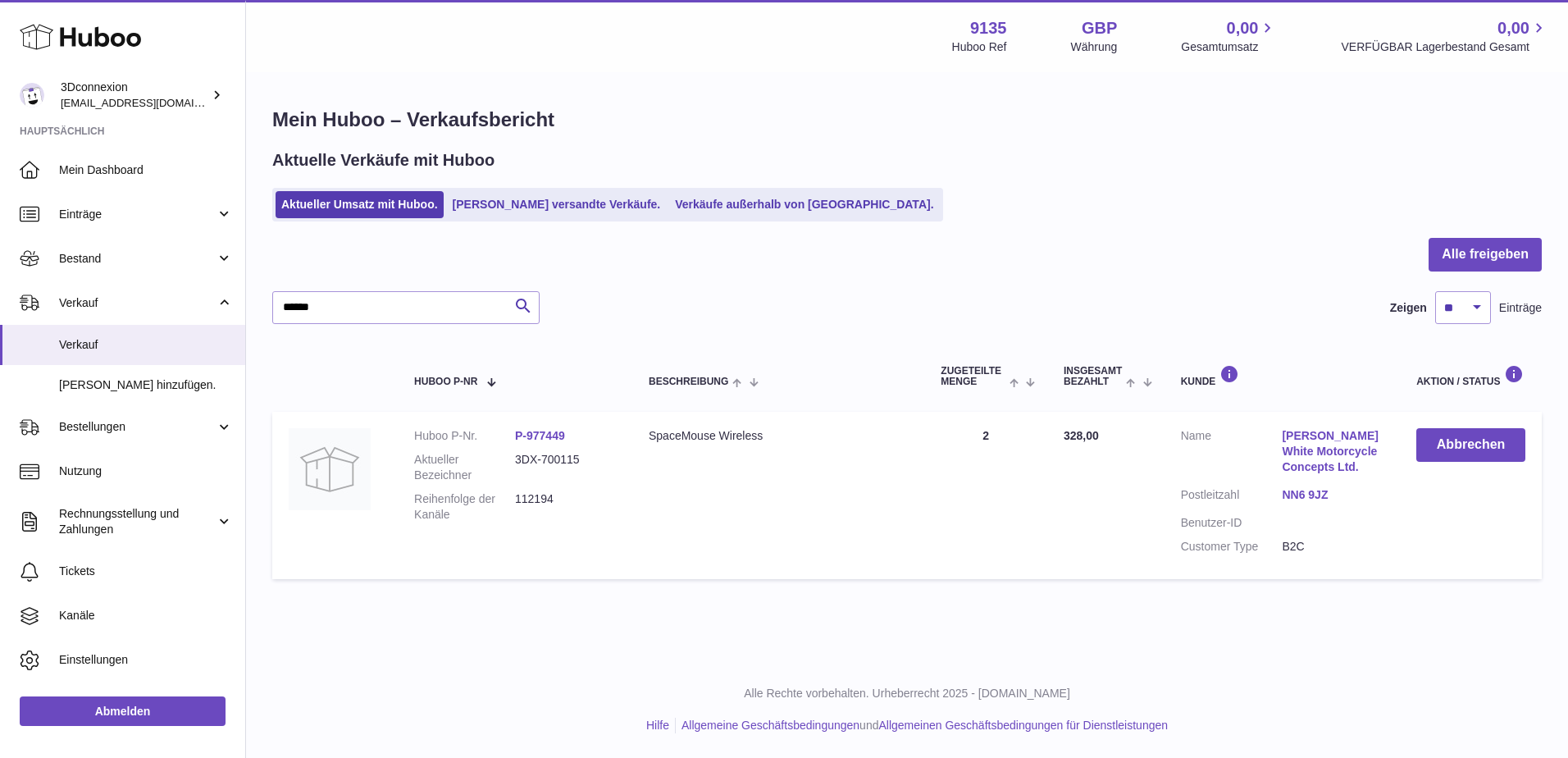
click at [405, 290] on div "Alle freigeben ****** Suche Zeigen ** ** ** *** Einträge Huboo P-Nr Beschreibun…" at bounding box center [907, 412] width 1270 height 349
click at [439, 304] on input "******" at bounding box center [406, 307] width 267 height 33
click at [1454, 482] on button "Freigabe" at bounding box center [1471, 487] width 109 height 34
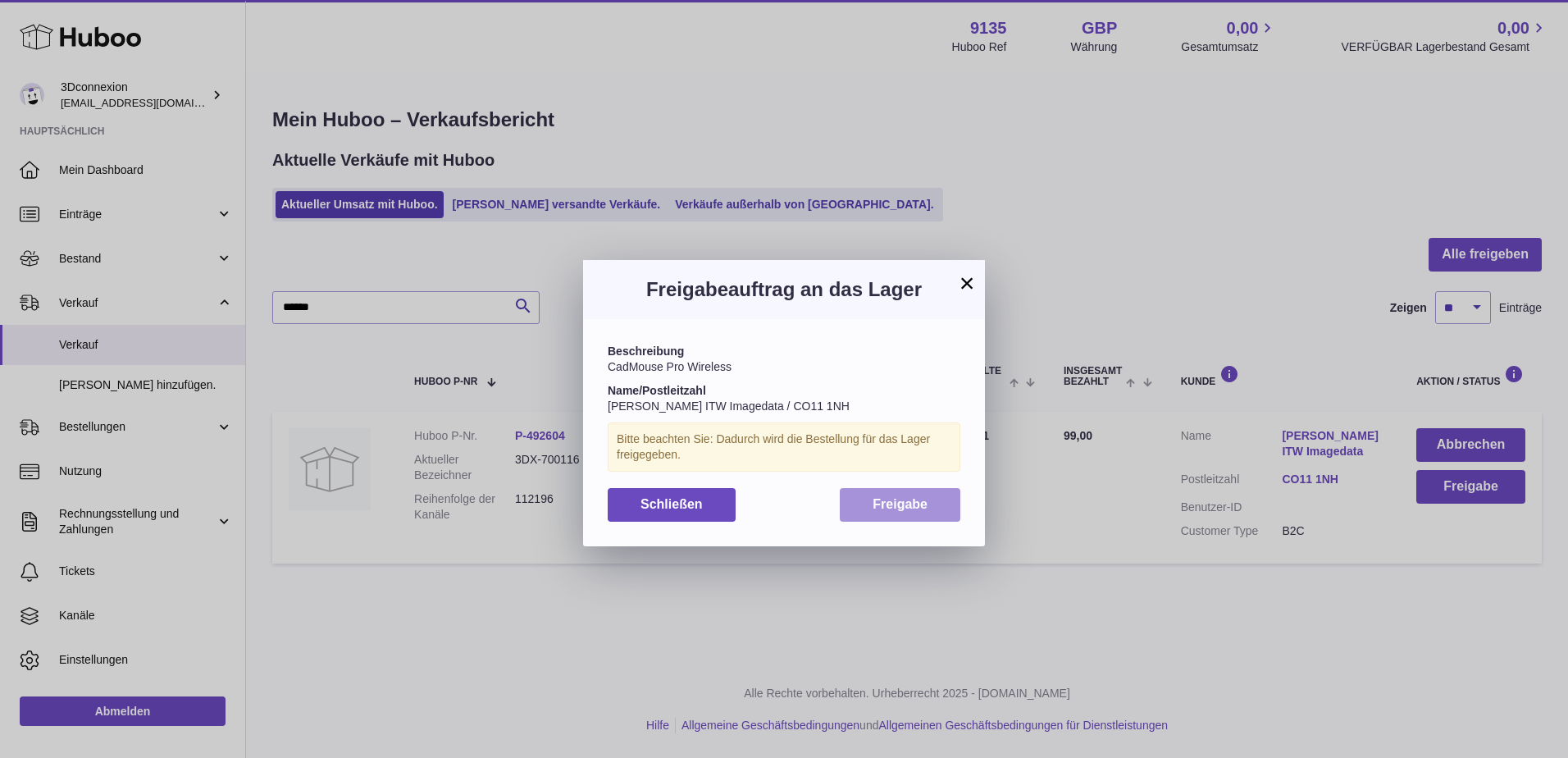
click at [852, 501] on button "Freigabe" at bounding box center [901, 505] width 121 height 34
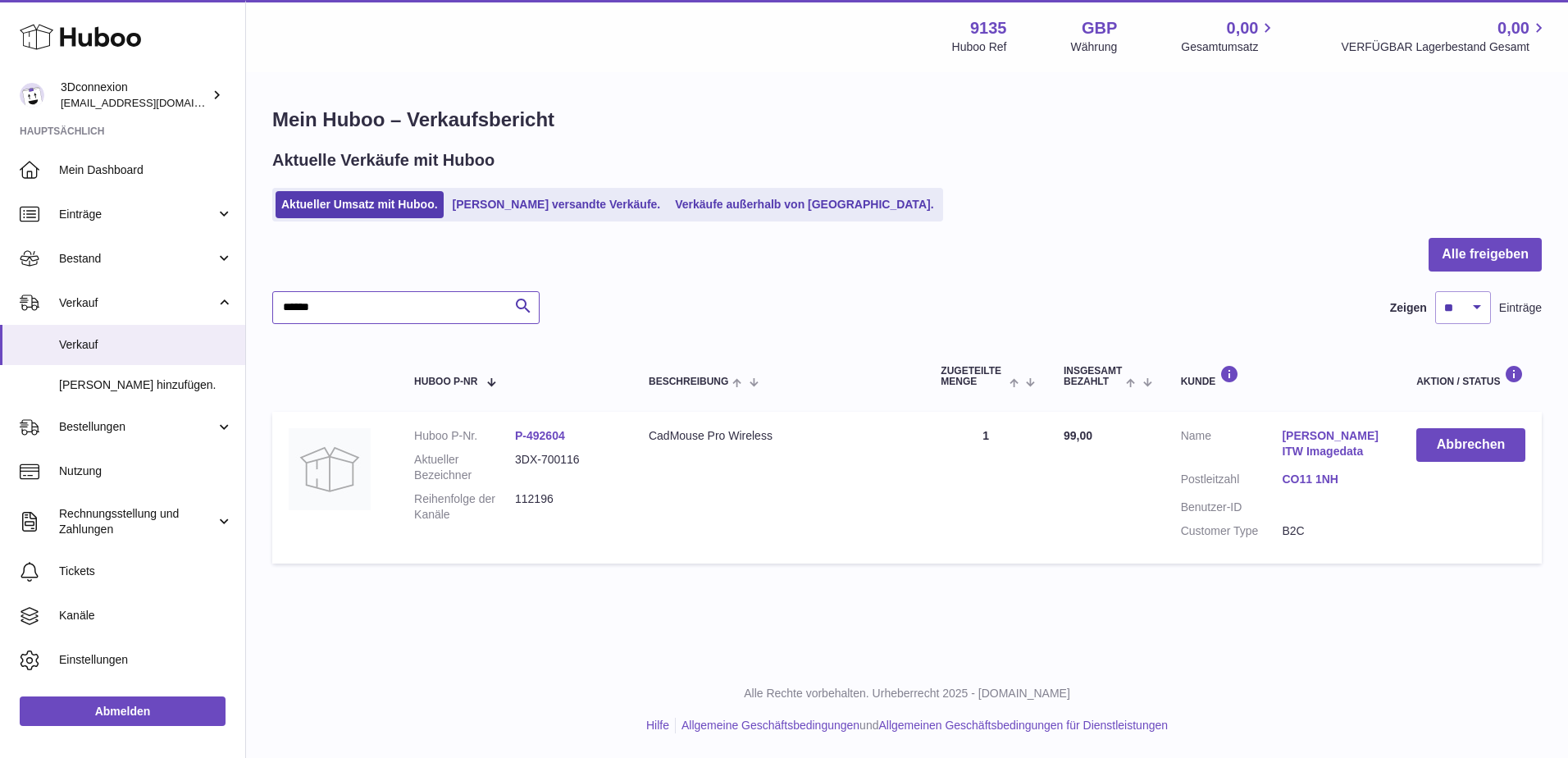
click at [394, 308] on input "******" at bounding box center [406, 307] width 267 height 33
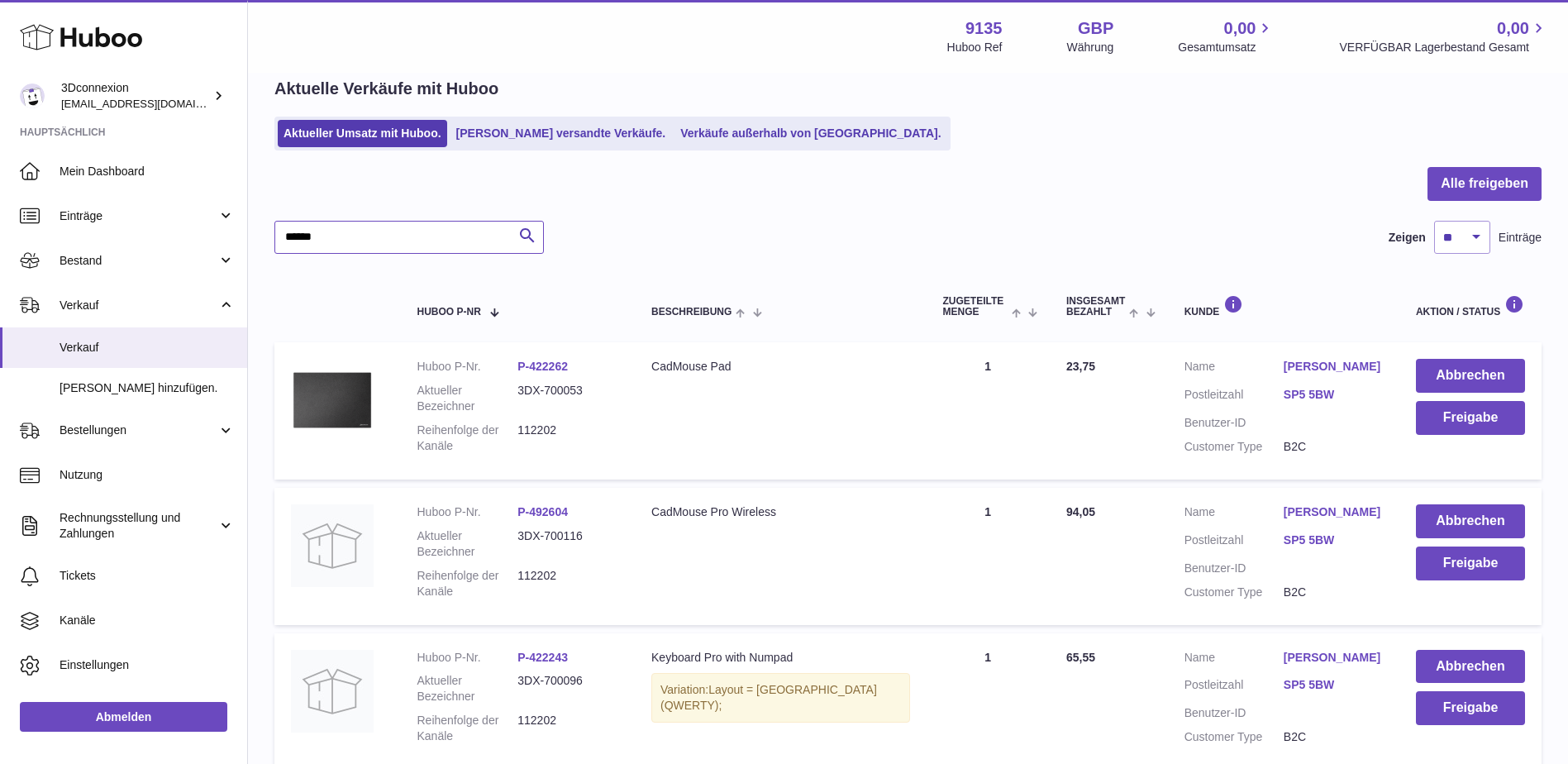
scroll to position [166, 0]
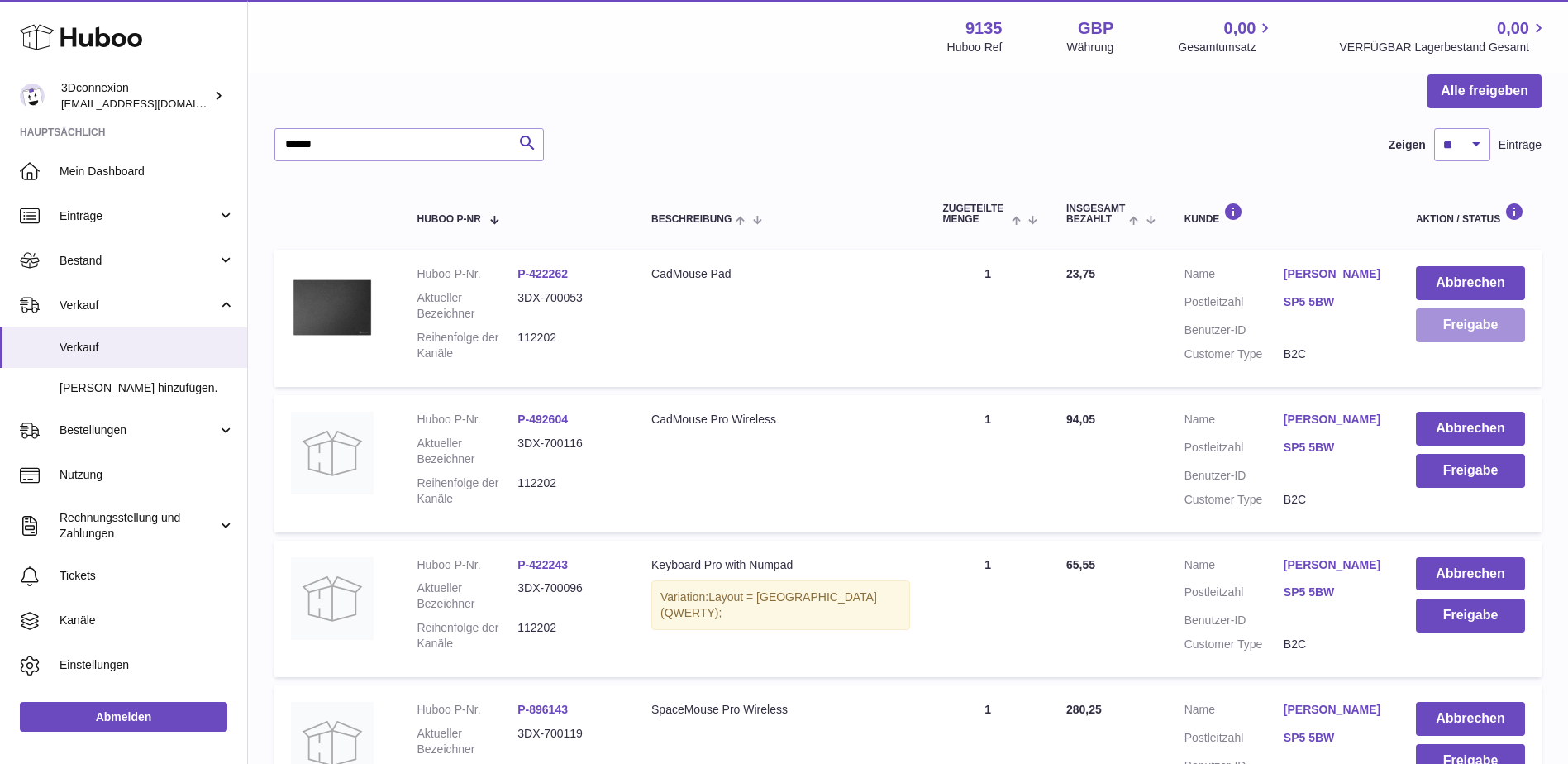
click at [1516, 332] on button "Freigabe" at bounding box center [1470, 325] width 109 height 34
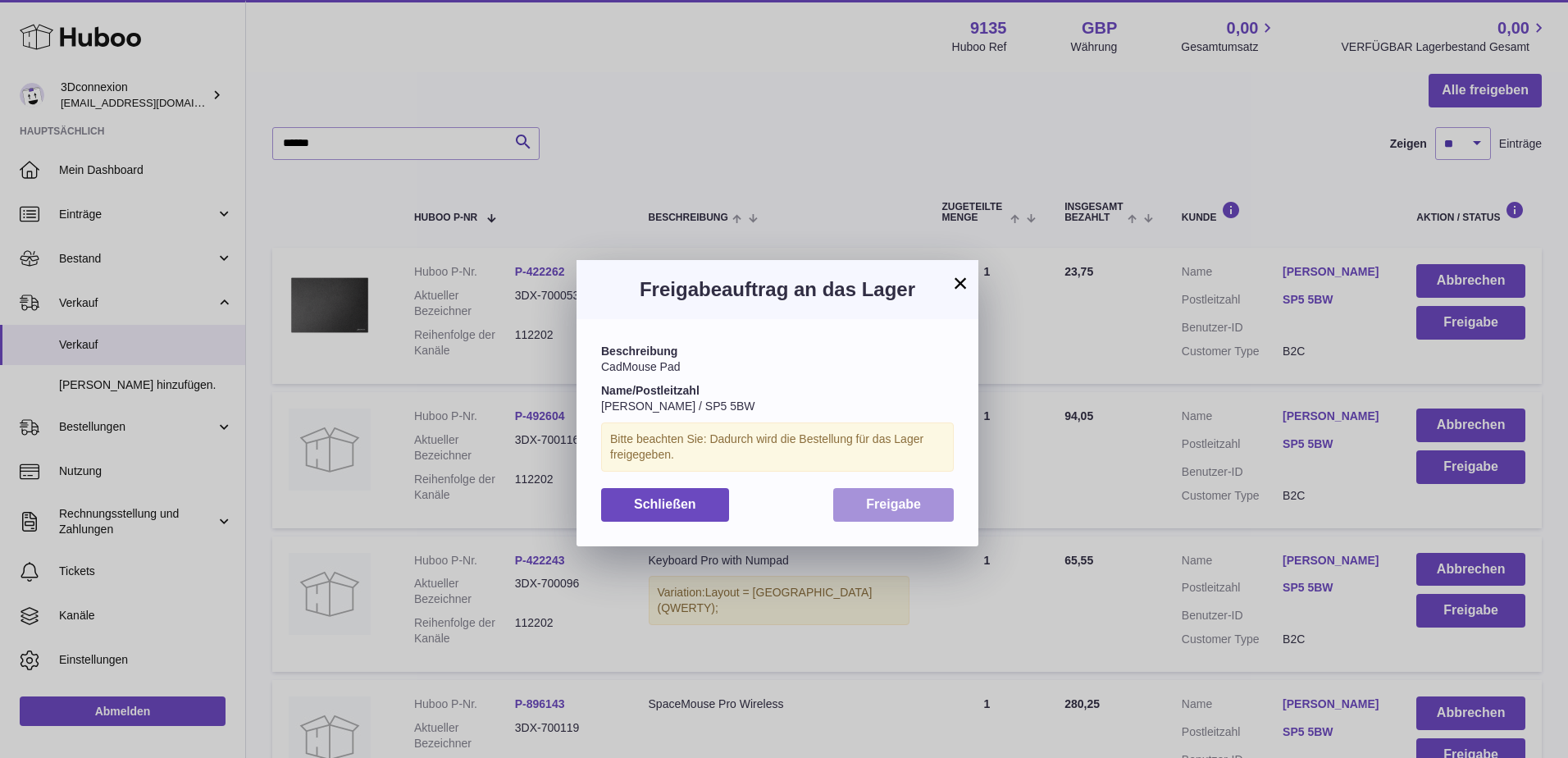
click at [883, 493] on button "Freigabe" at bounding box center [894, 505] width 121 height 34
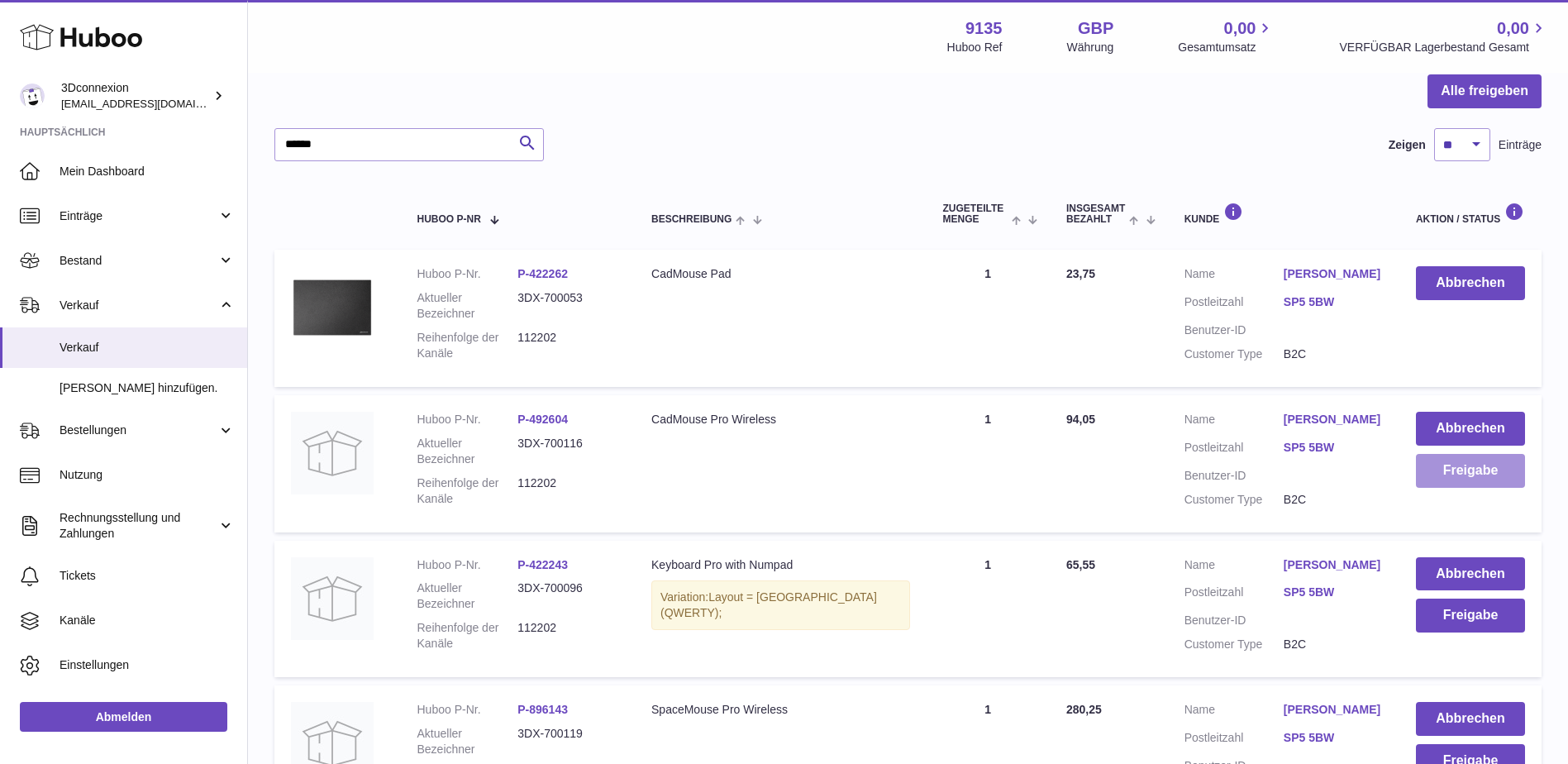
click at [1498, 479] on button "Freigabe" at bounding box center [1470, 471] width 109 height 34
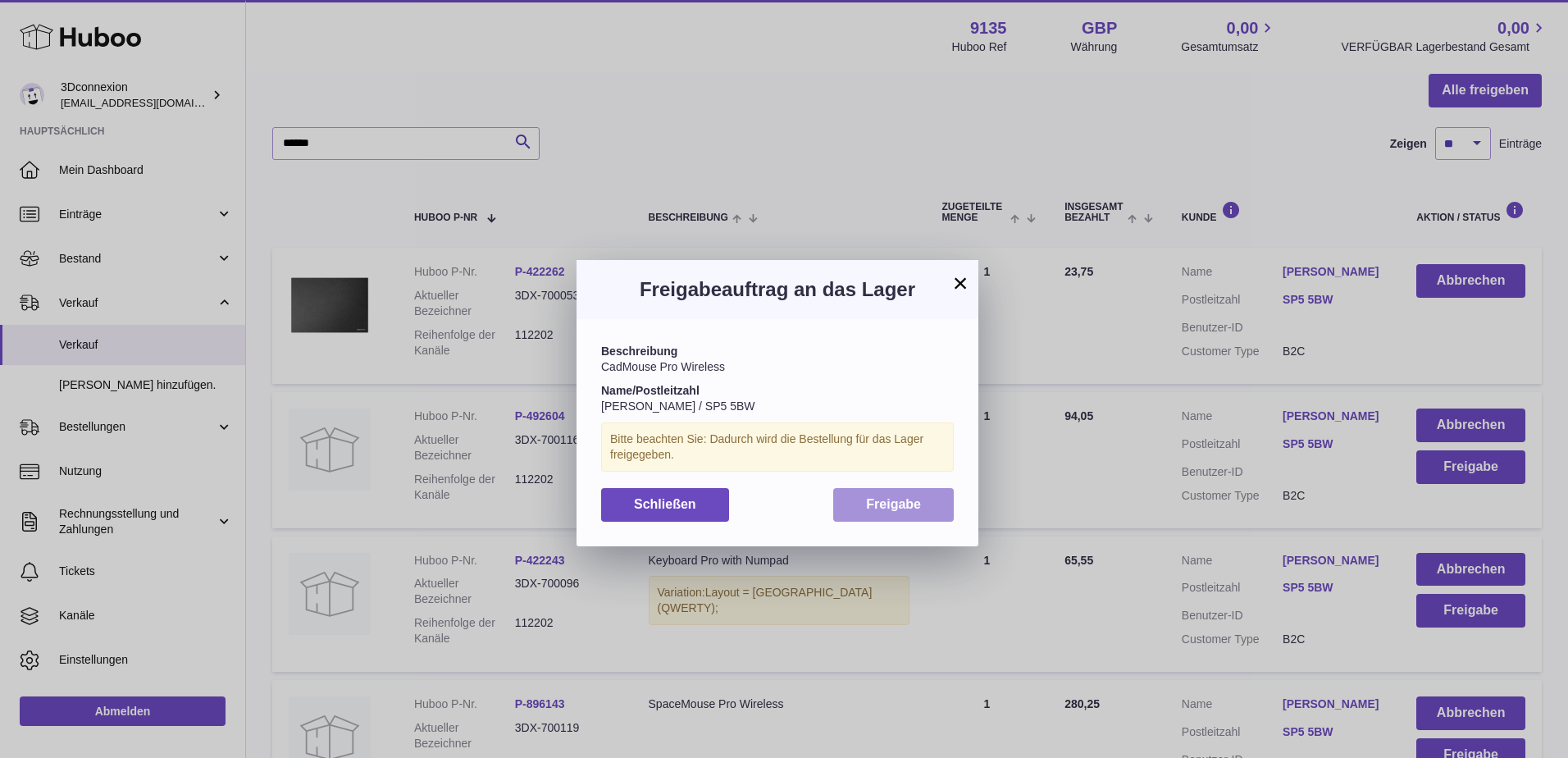
click at [912, 511] on button "Freigabe" at bounding box center [894, 505] width 121 height 34
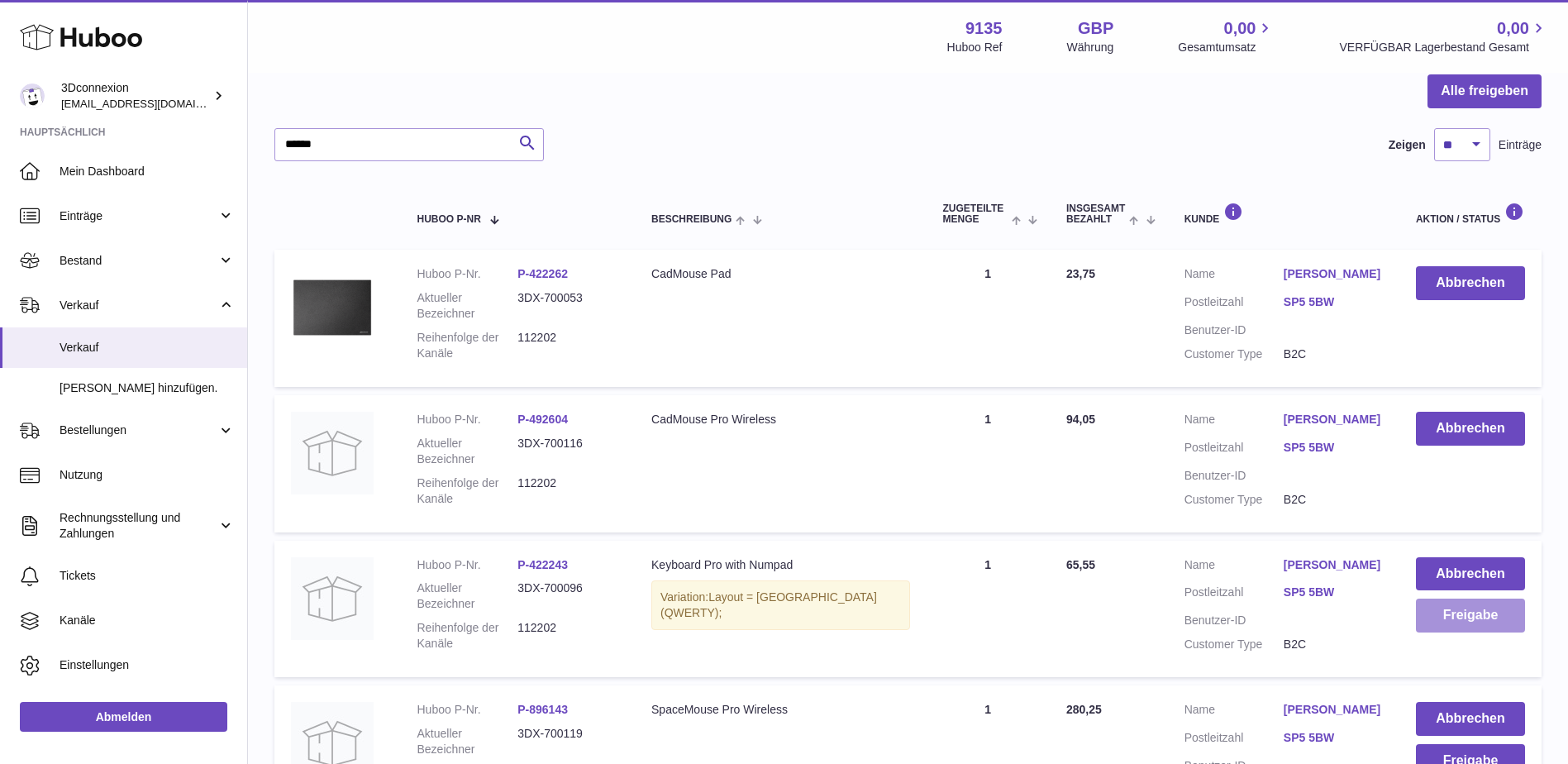
click at [1469, 620] on button "Freigabe" at bounding box center [1470, 615] width 109 height 34
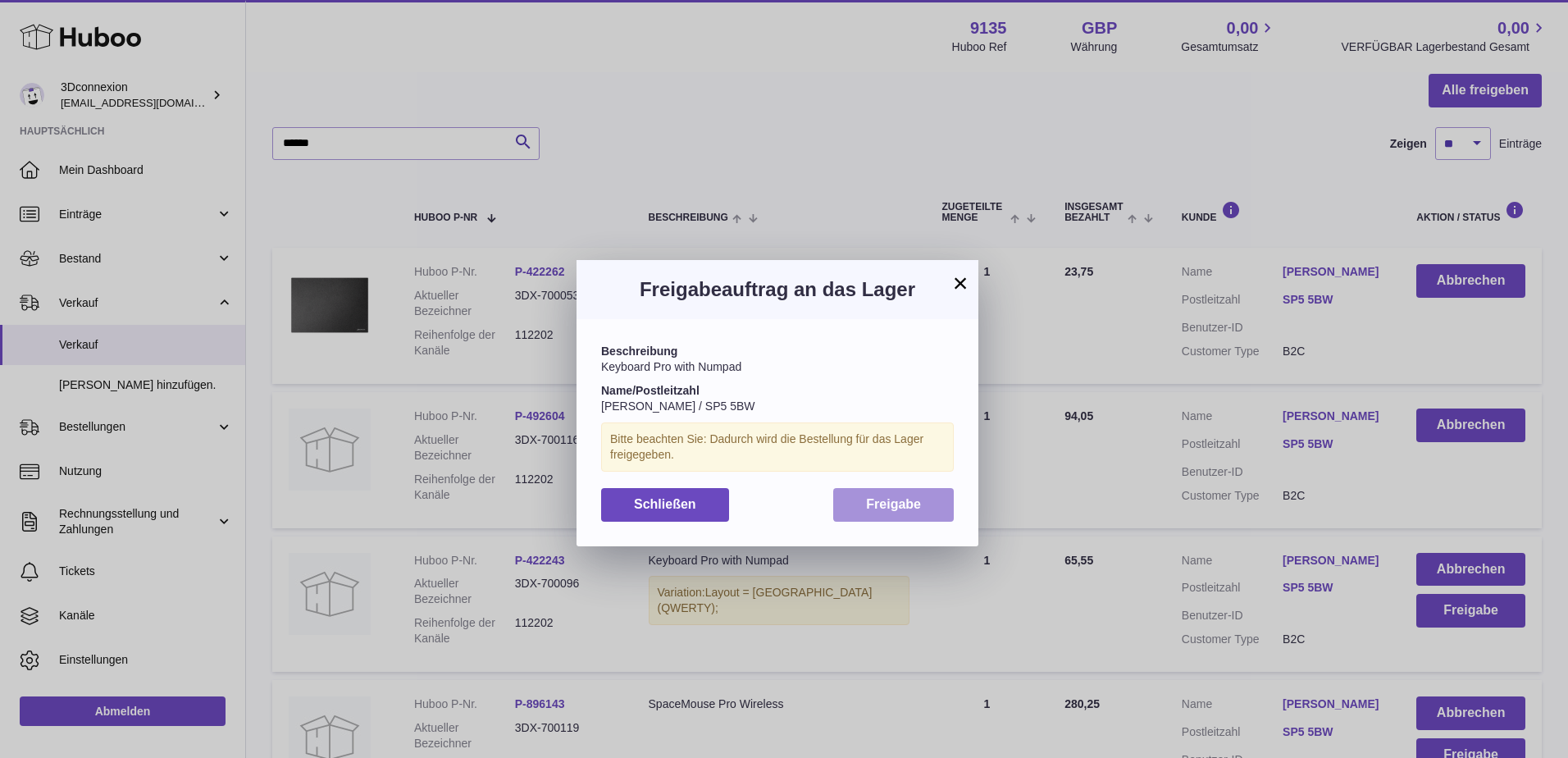
click at [929, 506] on button "Freigabe" at bounding box center [894, 505] width 121 height 34
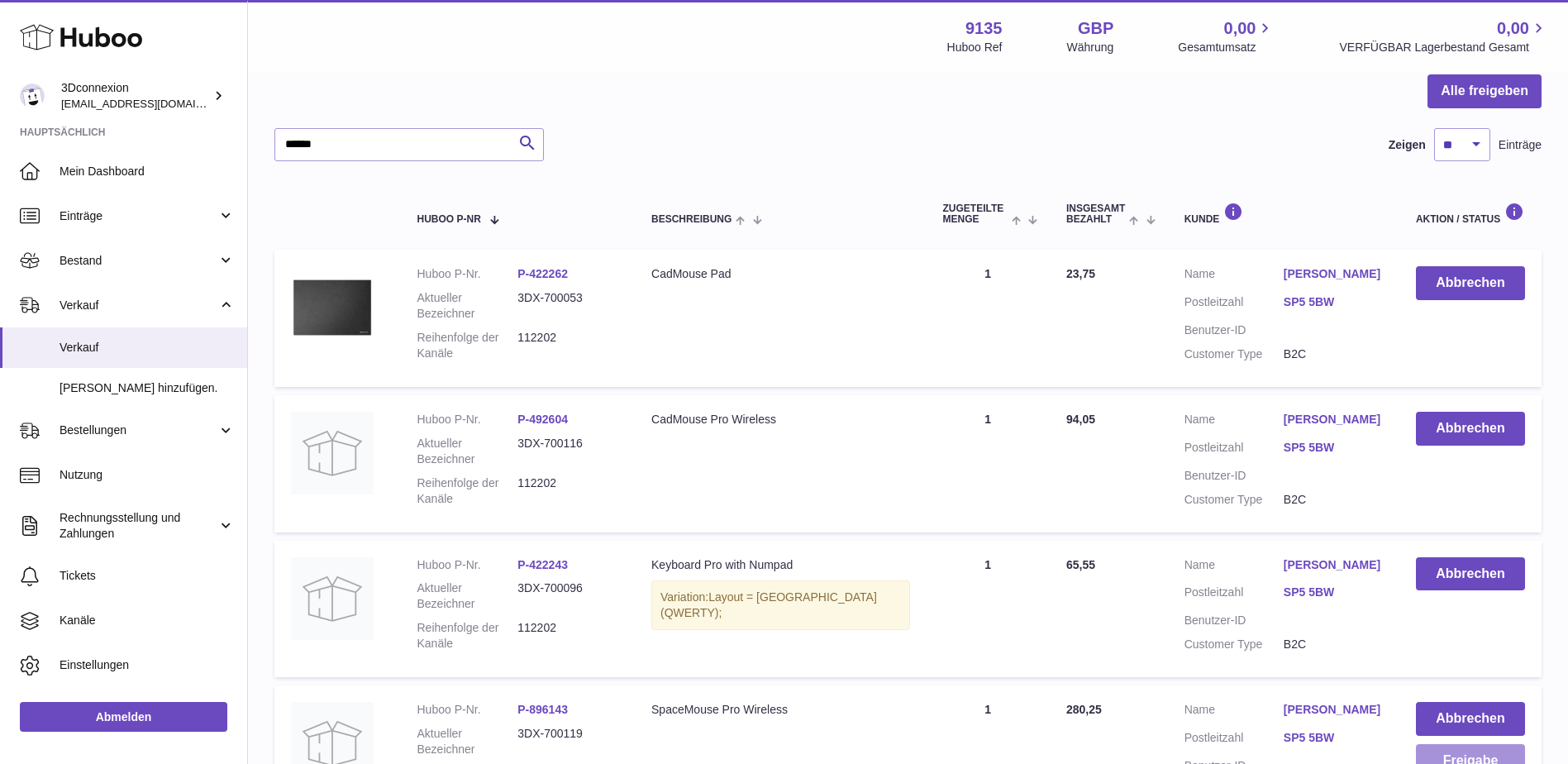
click at [1498, 757] on button "Freigabe" at bounding box center [1470, 761] width 109 height 34
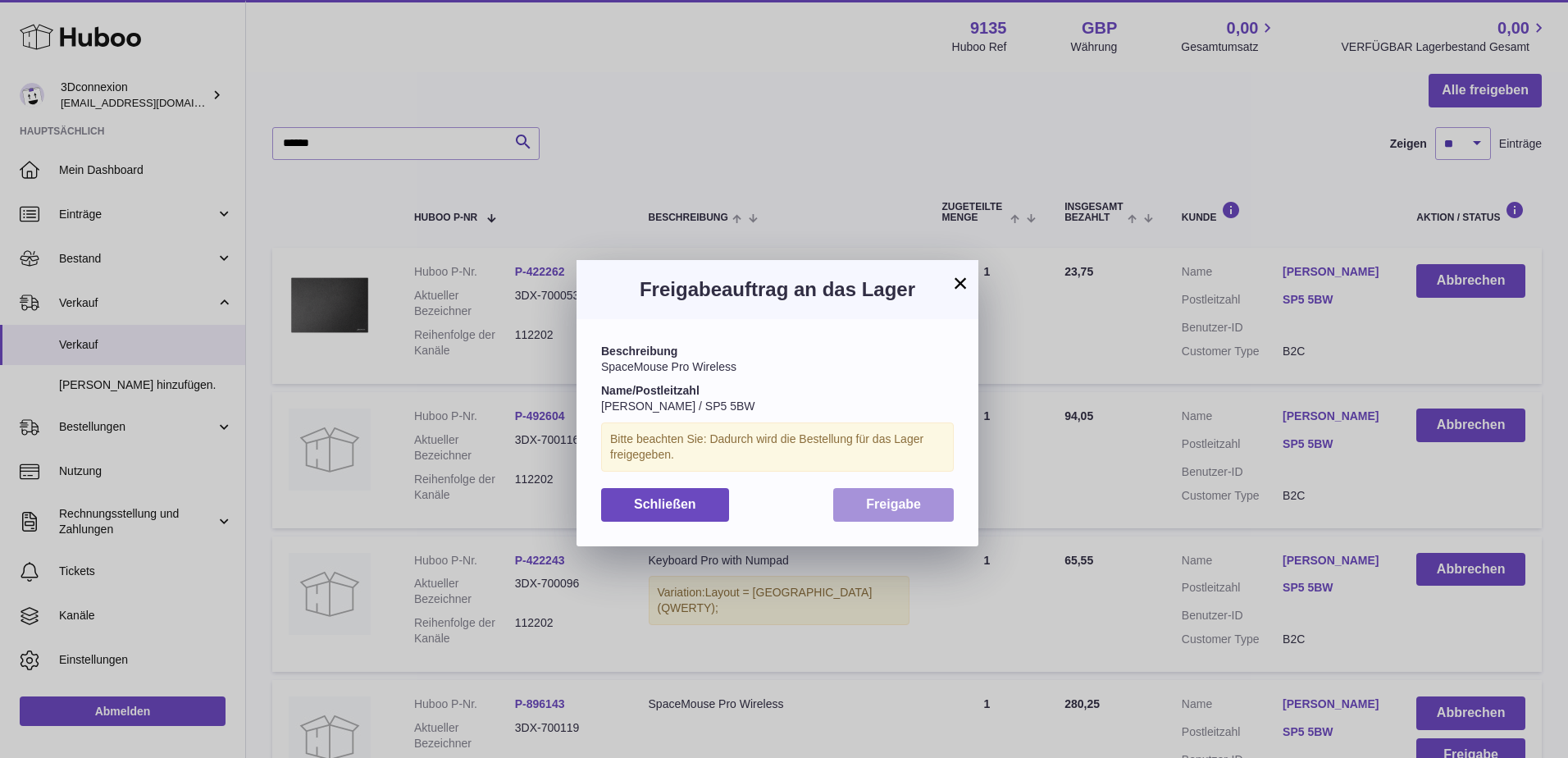
click at [908, 510] on span "Freigabe" at bounding box center [894, 504] width 55 height 14
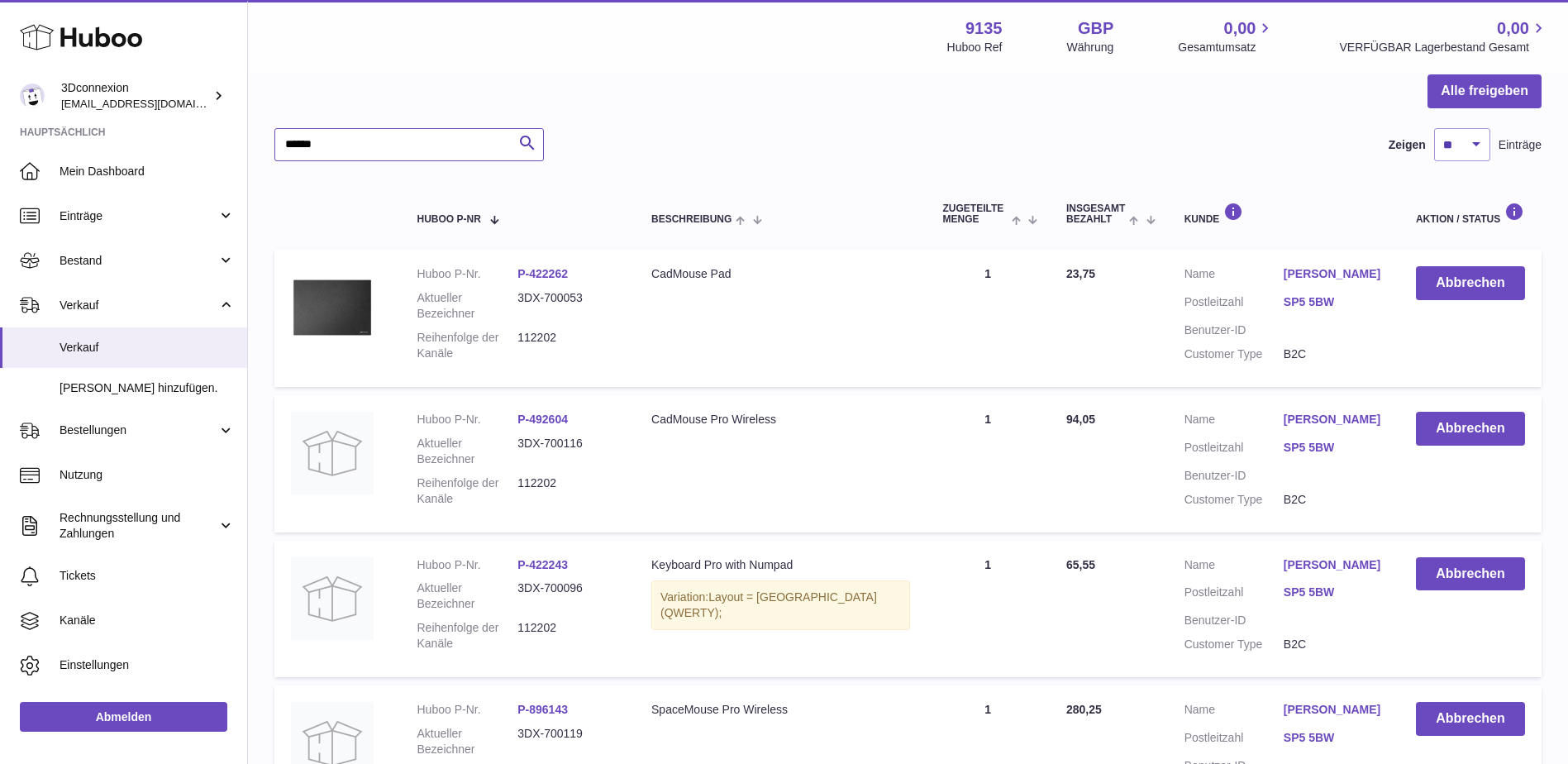
click at [406, 159] on input "******" at bounding box center [409, 144] width 269 height 33
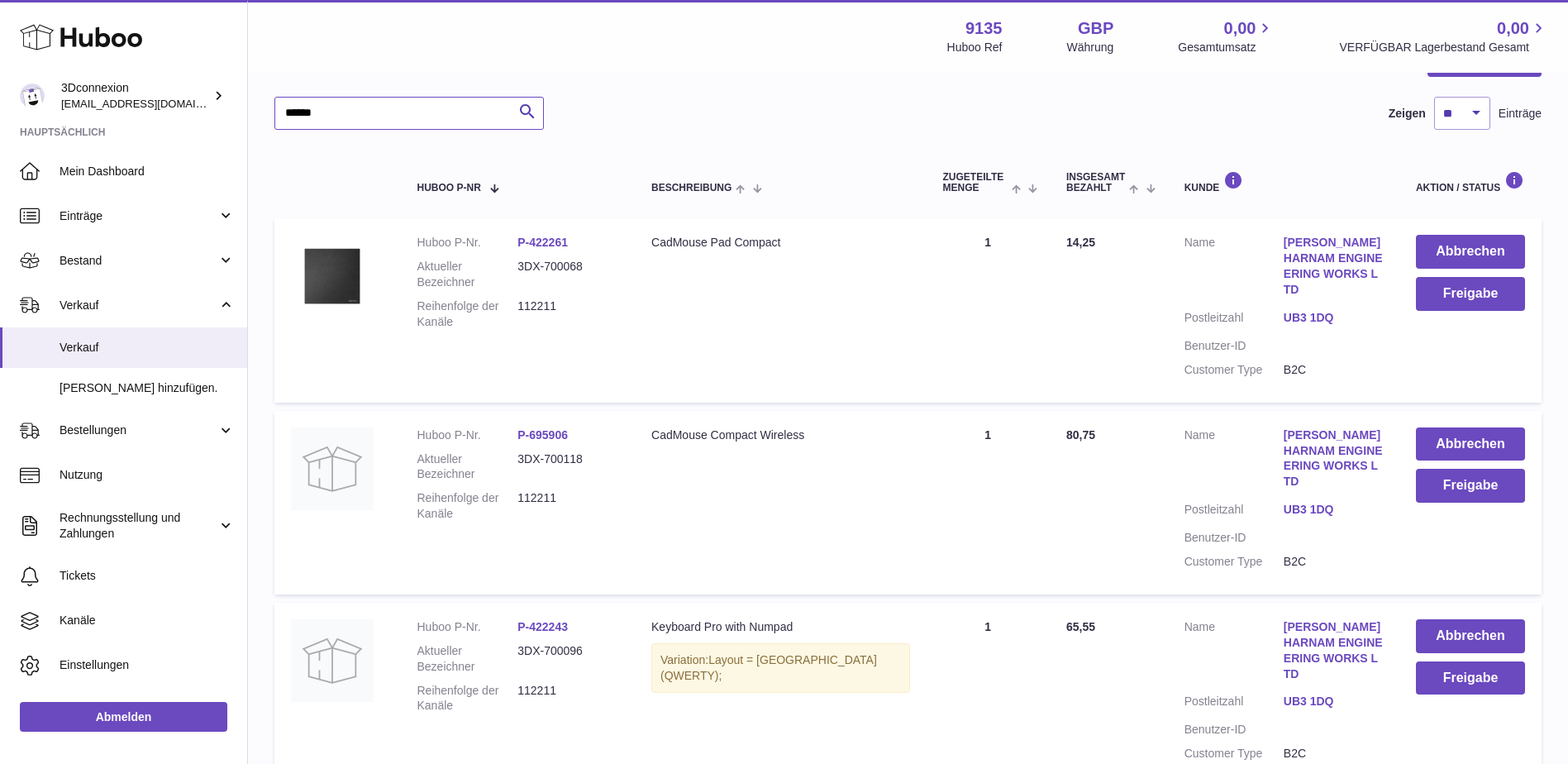
scroll to position [248, 0]
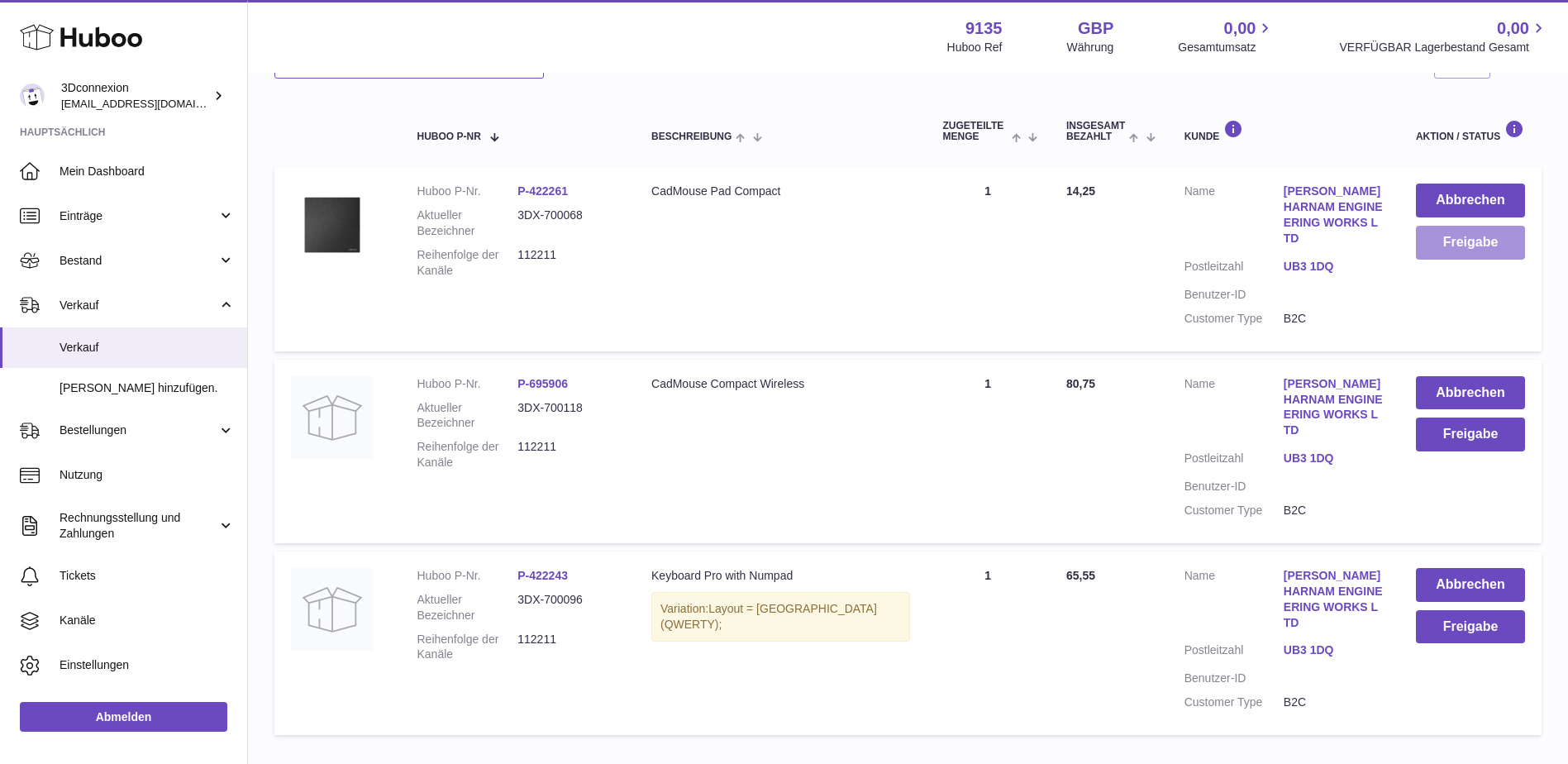
type input "******"
click at [1496, 233] on button "Freigabe" at bounding box center [1470, 242] width 109 height 34
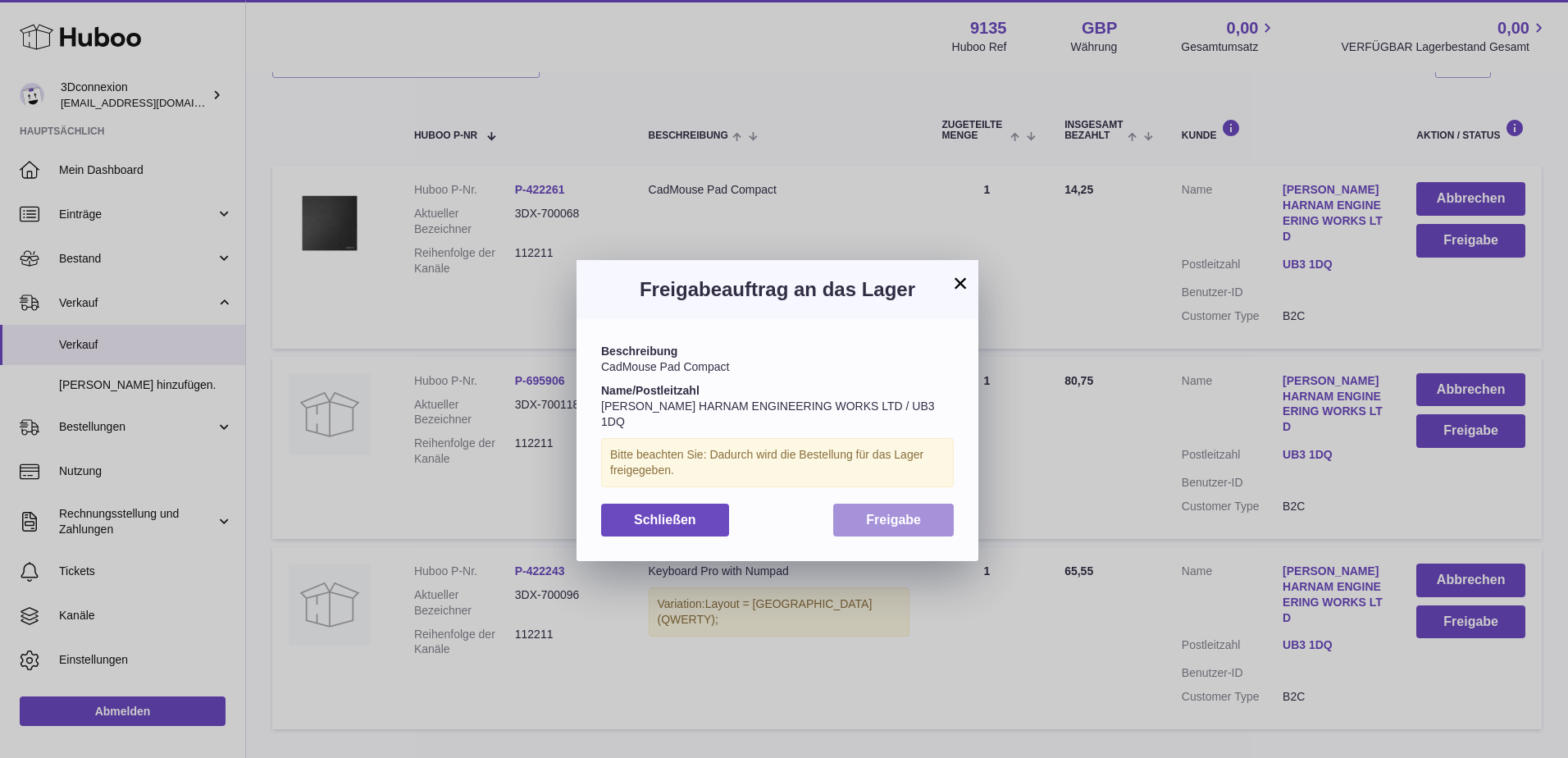
drag, startPoint x: 878, startPoint y: 501, endPoint x: 902, endPoint y: 502, distance: 24.0
click at [878, 513] on span "Freigabe" at bounding box center [894, 520] width 55 height 14
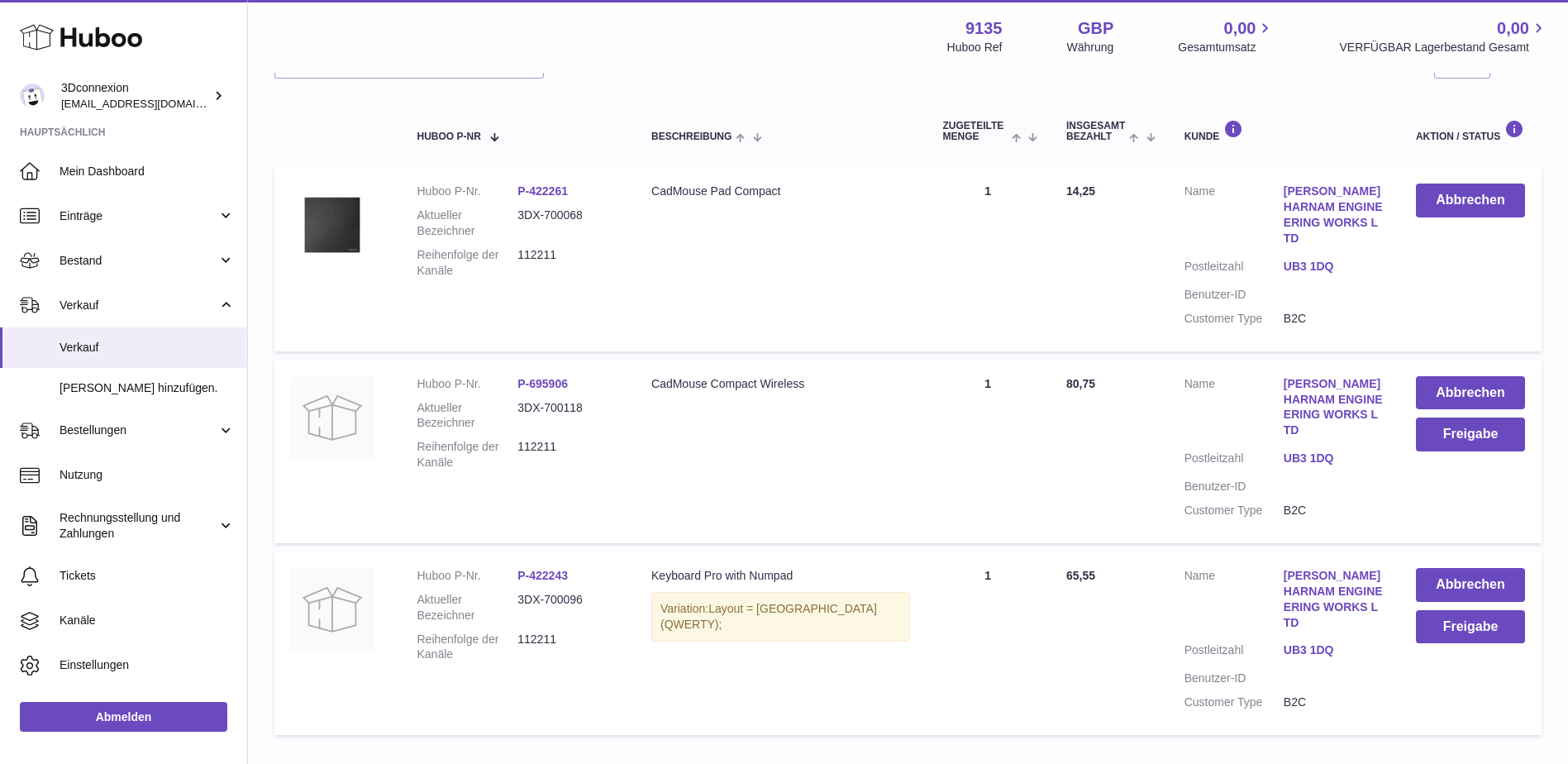
click at [1495, 414] on td "Abbrechen Freigabe" at bounding box center [1470, 451] width 143 height 184
click at [1483, 438] on button "Freigabe" at bounding box center [1470, 434] width 109 height 34
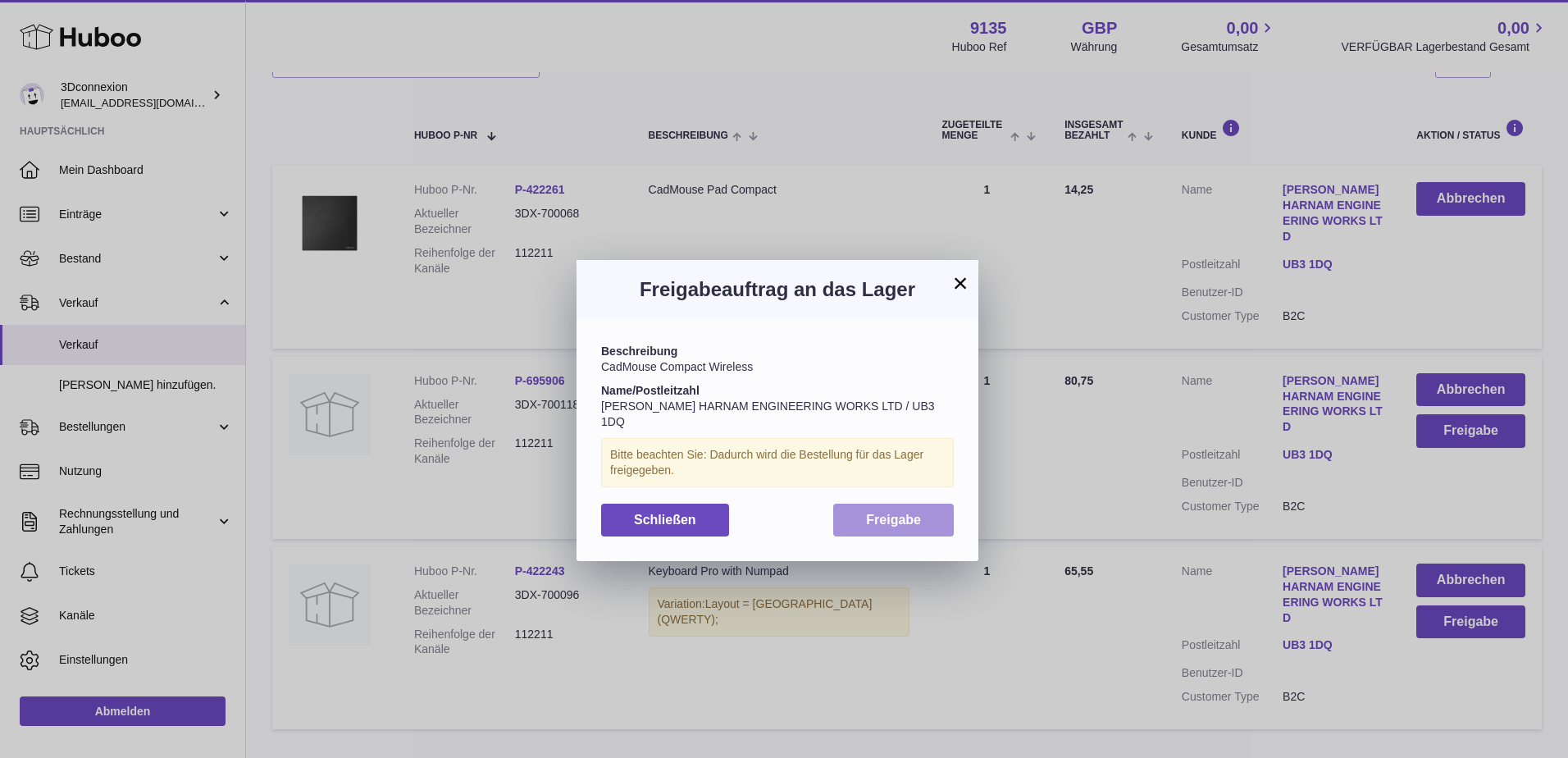
click at [870, 513] on span "Freigabe" at bounding box center [894, 520] width 55 height 14
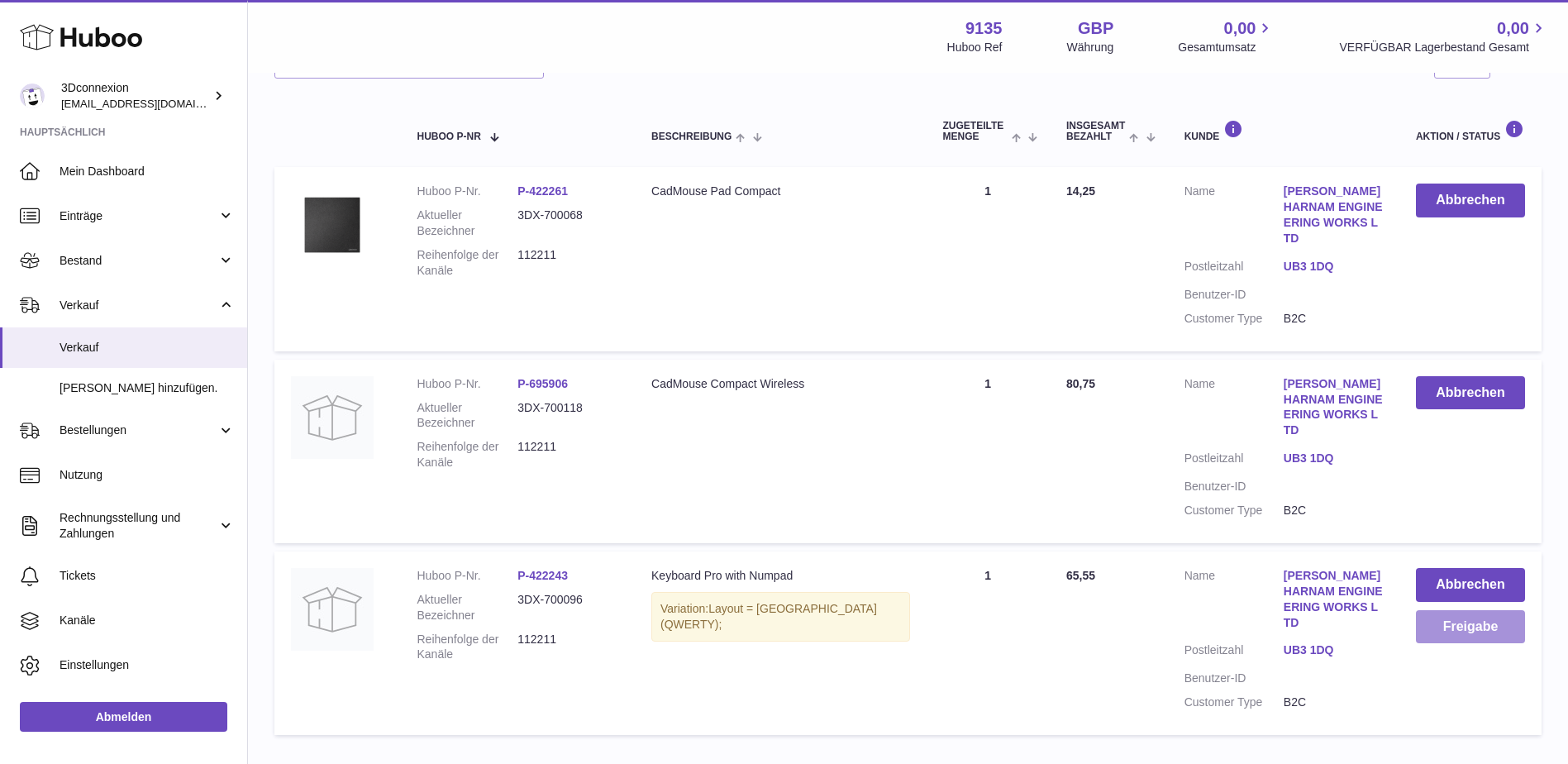
click at [1474, 621] on button "Freigabe" at bounding box center [1470, 627] width 109 height 34
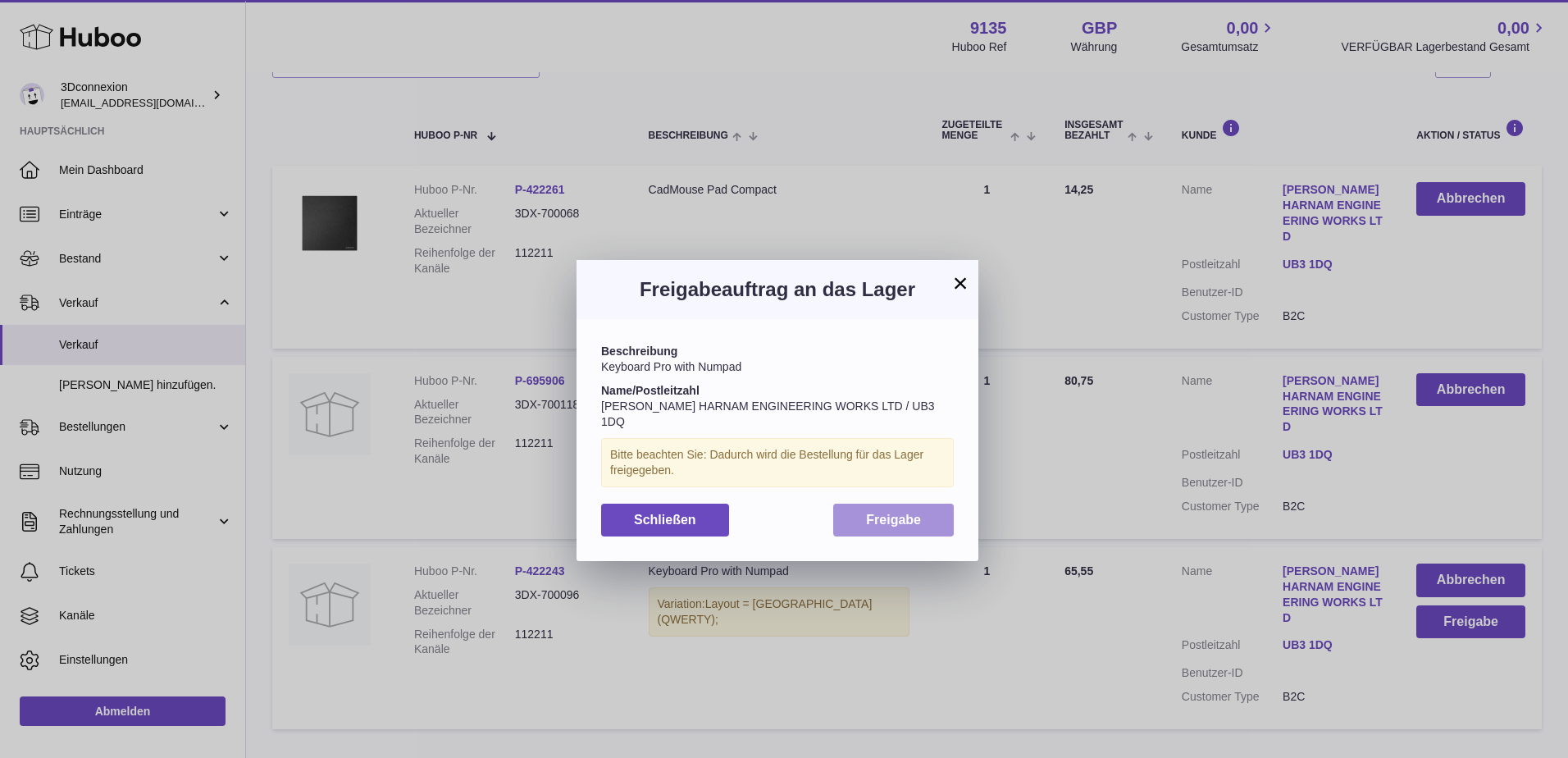
click at [910, 504] on button "Freigabe" at bounding box center [894, 521] width 121 height 34
